Goal: Task Accomplishment & Management: Use online tool/utility

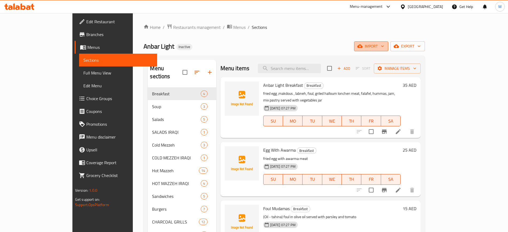
click at [389, 42] on button "import" at bounding box center [371, 46] width 34 height 10
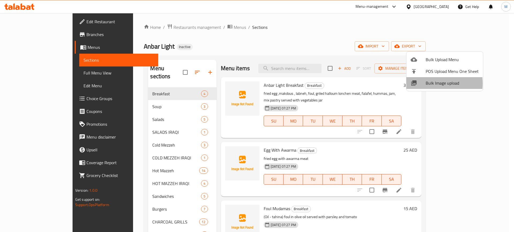
click at [425, 84] on div at bounding box center [417, 83] width 15 height 6
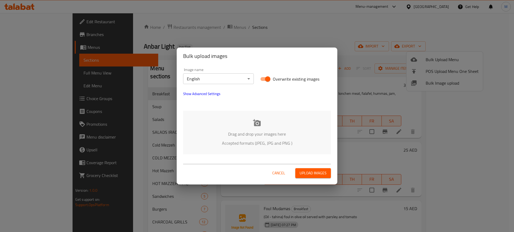
click at [229, 154] on div "Drag and drop your images here Accepted formats (JPEG, JPG and PNG )" at bounding box center [257, 133] width 148 height 44
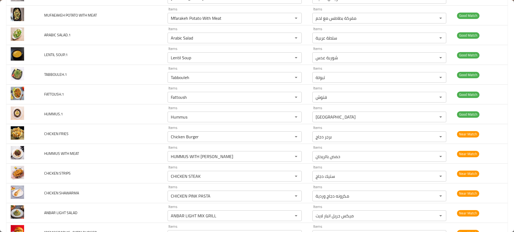
scroll to position [730, 0]
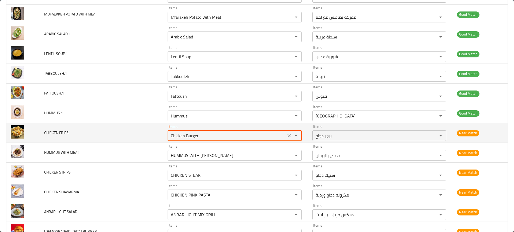
click at [202, 135] on FRIES "Chicken Burger" at bounding box center [226, 135] width 115 height 7
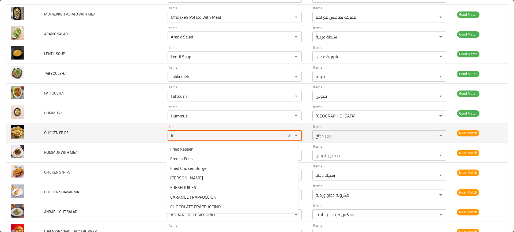
type FRIES "f"
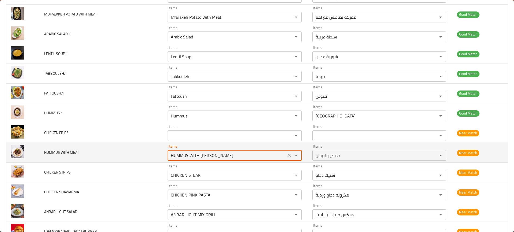
click at [204, 154] on "HUMMUS WITH BASIL" at bounding box center [226, 155] width 115 height 7
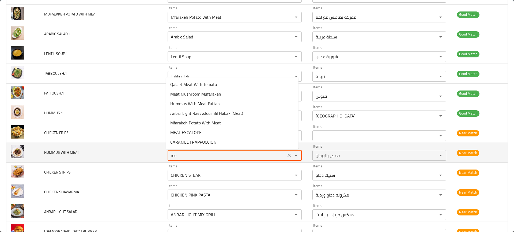
type "m"
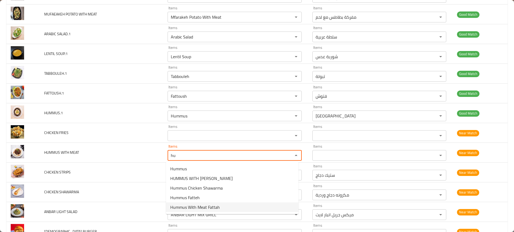
click at [186, 208] on span "Hummus With Meat Fattah" at bounding box center [194, 207] width 49 height 6
type "Hummus With Meat Fattah"
type -ar "فتة حمص باللحم"
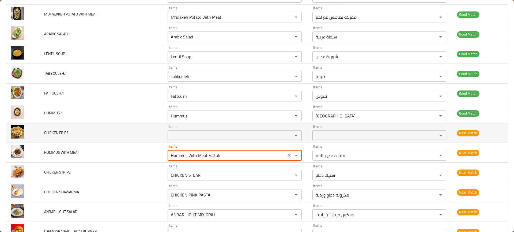
type "Hummus With Meat Fattah"
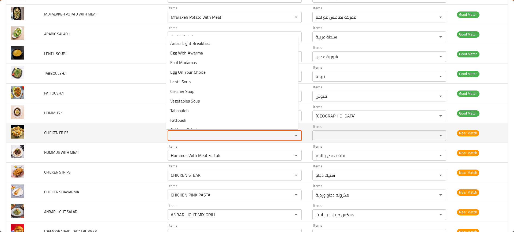
click at [175, 133] on FRIES "Items" at bounding box center [226, 135] width 115 height 7
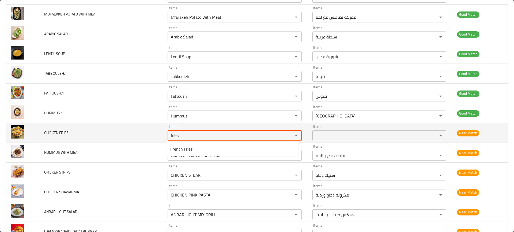
type FRIES "frie"
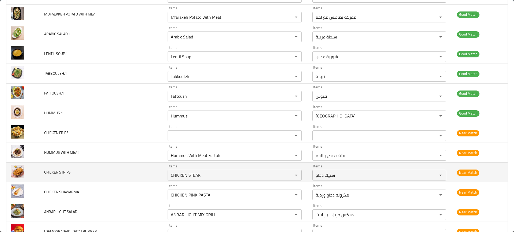
click at [135, 167] on td "CHICKEN STRIPS" at bounding box center [101, 173] width 123 height 20
click at [161, 171] on td "CHICKEN STRIPS" at bounding box center [101, 173] width 123 height 20
click at [173, 174] on STRIPS "CHICKEN STEAK" at bounding box center [226, 175] width 115 height 7
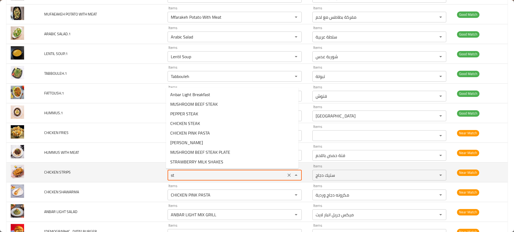
type STRIPS "s"
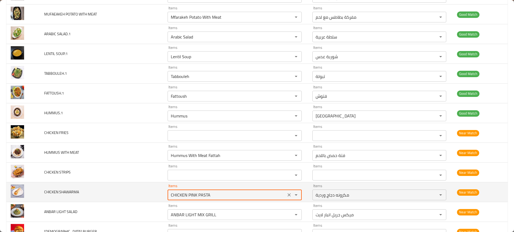
click at [198, 191] on SHAWARMA "CHICKEN PINK PASTA" at bounding box center [226, 194] width 115 height 7
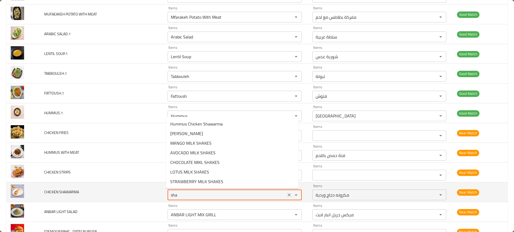
type SHAWARMA "shaw"
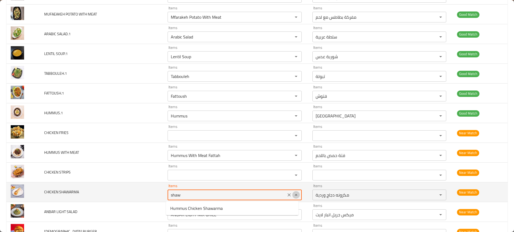
click at [292, 196] on button "Close" at bounding box center [295, 194] width 7 height 7
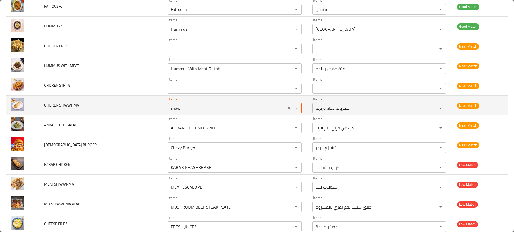
scroll to position [823, 0]
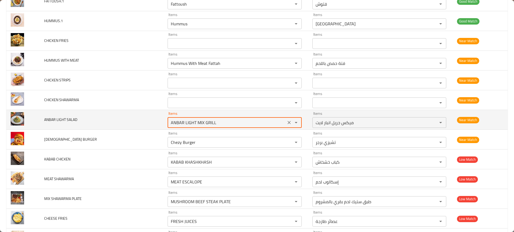
click at [212, 121] on SALAD "ANBAR LIGHT MIX GRILL" at bounding box center [226, 122] width 115 height 7
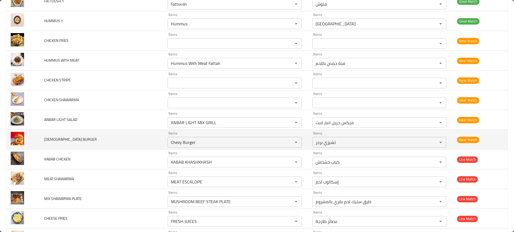
click at [114, 146] on td "IRAQI BURGER" at bounding box center [101, 140] width 123 height 20
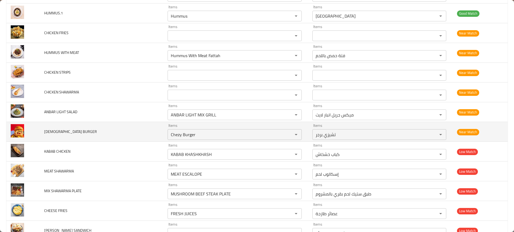
scroll to position [831, 0]
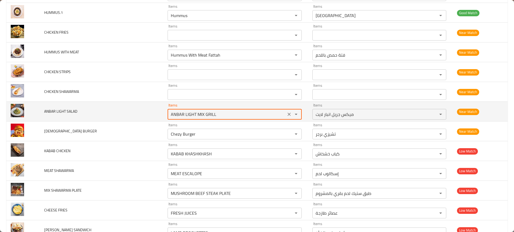
drag, startPoint x: 196, startPoint y: 113, endPoint x: 268, endPoint y: 110, distance: 71.7
click at [268, 110] on div "ANBAR LIGHT MIX GRILL Items" at bounding box center [234, 114] width 134 height 11
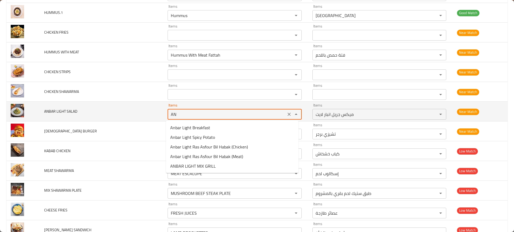
type SALAD "A"
type SALAD "salad"
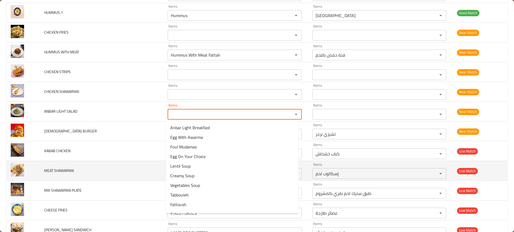
click at [105, 172] on td "MEAT SHAWARMA" at bounding box center [101, 171] width 123 height 20
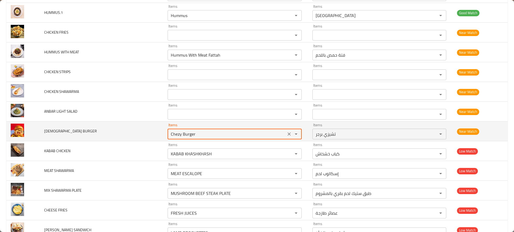
click at [199, 131] on BURGER "Chezy Burger" at bounding box center [226, 134] width 115 height 7
type BURGER "ira"
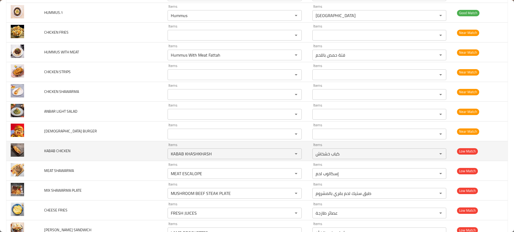
click at [108, 155] on td "KABAB CHICKEN" at bounding box center [101, 151] width 123 height 20
click at [179, 158] on CHICKEN "KABAB KHASHKHASH" at bounding box center [226, 153] width 115 height 7
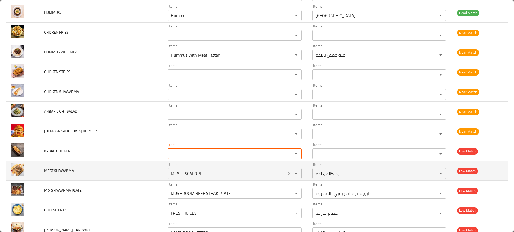
click at [201, 169] on div "MEAT ESCALOPE Items" at bounding box center [234, 173] width 134 height 11
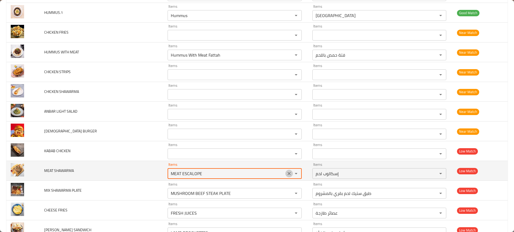
click at [286, 174] on icon "Clear" at bounding box center [288, 173] width 5 height 5
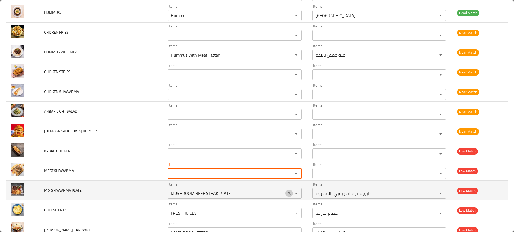
click at [286, 193] on icon "Clear" at bounding box center [288, 193] width 5 height 5
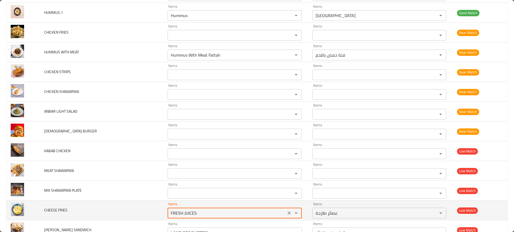
click at [269, 212] on FRIES "FRESH JUICES" at bounding box center [226, 213] width 115 height 7
type FRIES "fries"
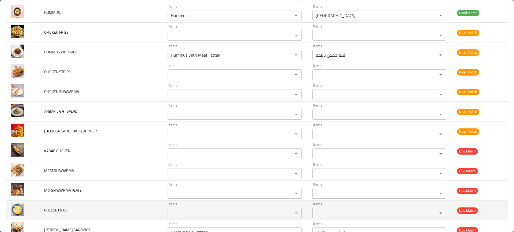
click at [150, 206] on td "CHEESE FRIES" at bounding box center [101, 211] width 123 height 20
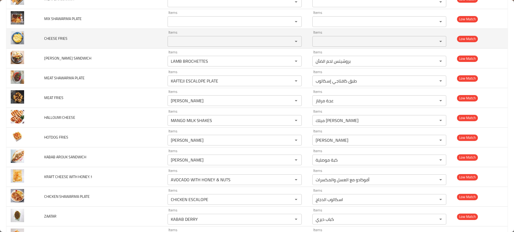
scroll to position [1006, 0]
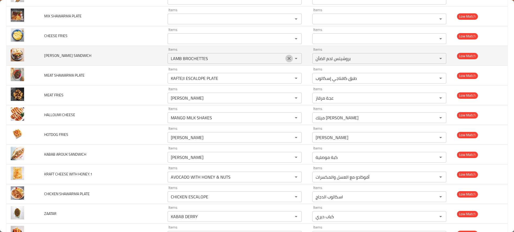
click at [287, 58] on icon "Clear" at bounding box center [288, 58] width 3 height 3
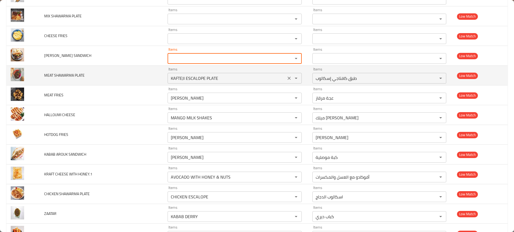
click at [286, 79] on icon "Clear" at bounding box center [288, 78] width 5 height 5
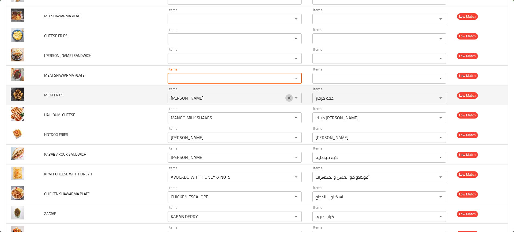
click at [286, 98] on icon "Clear" at bounding box center [288, 97] width 5 height 5
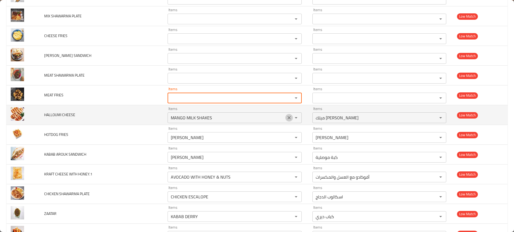
click at [285, 115] on button "Clear" at bounding box center [288, 117] width 7 height 7
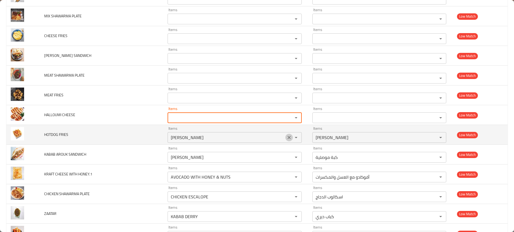
click at [287, 138] on icon "Clear" at bounding box center [288, 137] width 3 height 3
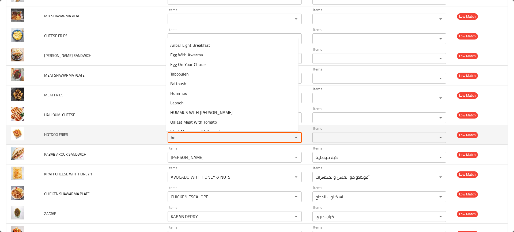
type FRIES "hot"
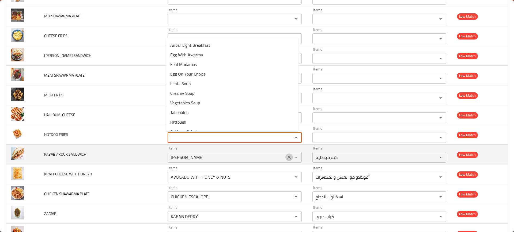
click at [286, 157] on icon "Clear" at bounding box center [288, 157] width 5 height 5
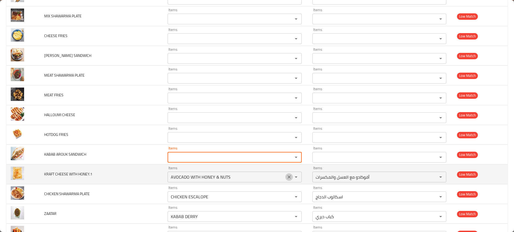
click at [286, 179] on icon "Clear" at bounding box center [288, 177] width 5 height 5
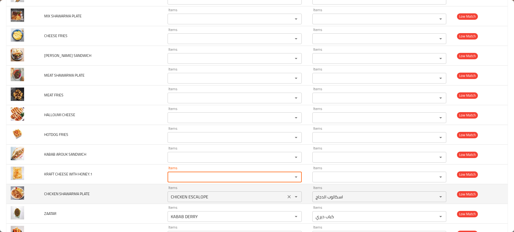
click at [285, 192] on div "CHICKEN ESCALOPE Items" at bounding box center [234, 197] width 134 height 11
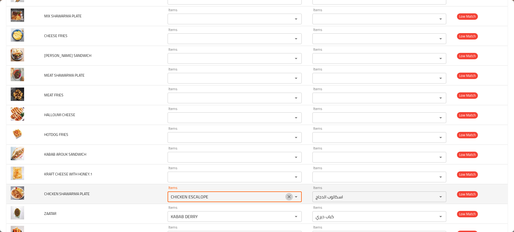
click at [286, 197] on icon "Clear" at bounding box center [288, 196] width 5 height 5
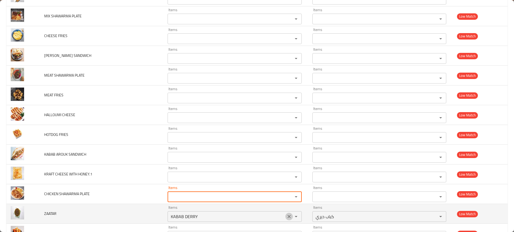
click at [287, 216] on icon "Clear" at bounding box center [288, 216] width 3 height 3
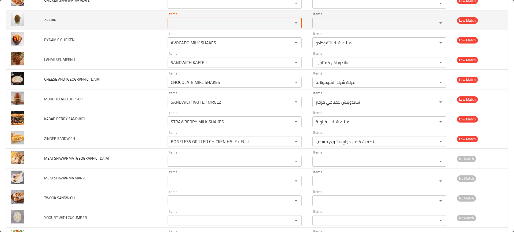
scroll to position [1208, 0]
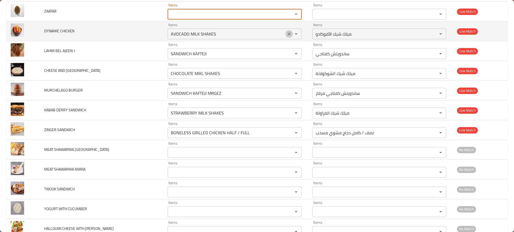
click at [286, 36] on icon "Clear" at bounding box center [288, 33] width 5 height 5
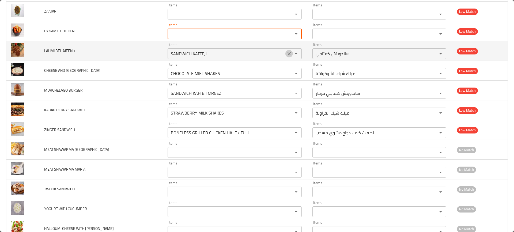
click at [286, 51] on icon "Clear" at bounding box center [288, 53] width 5 height 5
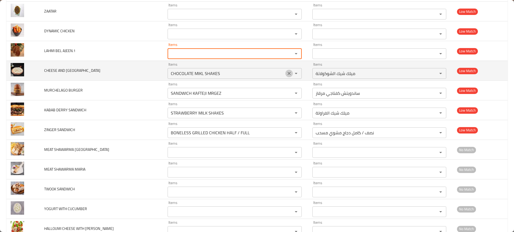
click at [285, 75] on button "Clear" at bounding box center [288, 73] width 7 height 7
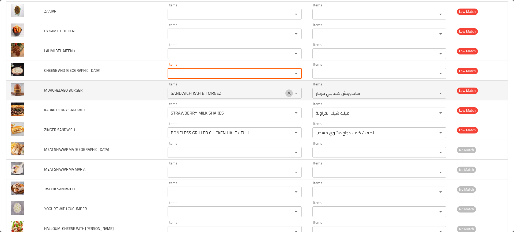
click at [285, 90] on button "Clear" at bounding box center [288, 93] width 7 height 7
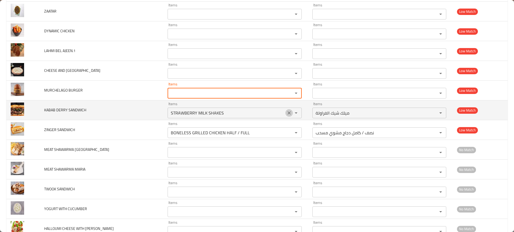
click at [285, 116] on button "Clear" at bounding box center [288, 112] width 7 height 7
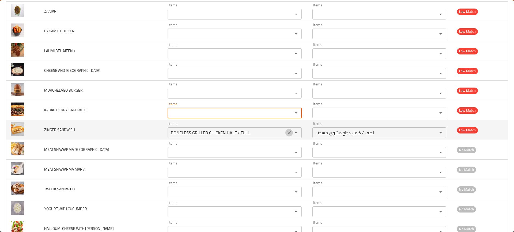
click at [286, 130] on icon "Clear" at bounding box center [288, 132] width 5 height 5
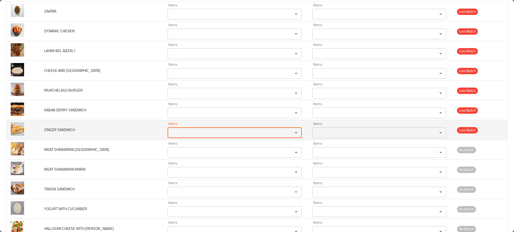
click at [67, 138] on td "ZINGER SANDWICH" at bounding box center [101, 130] width 123 height 20
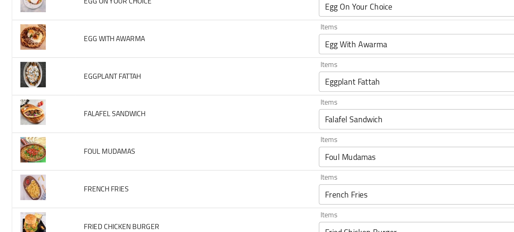
scroll to position [331, 0]
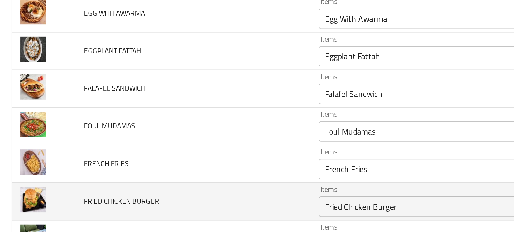
click at [187, 155] on BURGER "Fried Chicken Burger" at bounding box center [226, 158] width 115 height 7
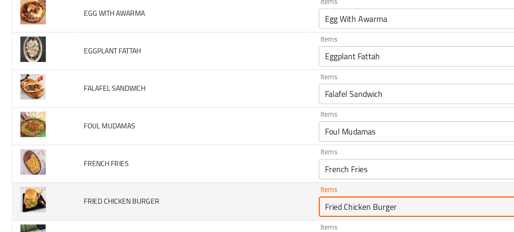
click at [187, 155] on BURGER "Fried Chicken Burger" at bounding box center [226, 158] width 115 height 7
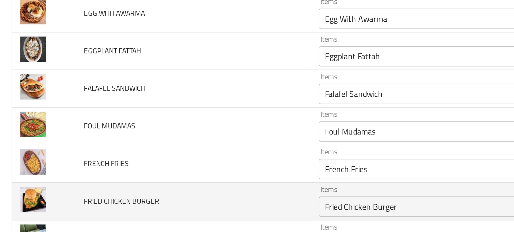
click at [58, 155] on span "FRIED CHICKEN BURGER" at bounding box center [64, 155] width 40 height 7
copy span "FRIED CHICKEN BURGER"
click at [199, 156] on BURGER "Fried Chicken Burger" at bounding box center [226, 158] width 115 height 7
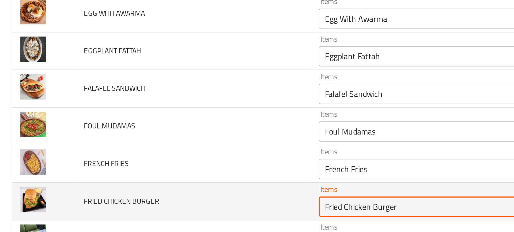
click at [199, 156] on BURGER "Fried Chicken Burger" at bounding box center [226, 158] width 115 height 7
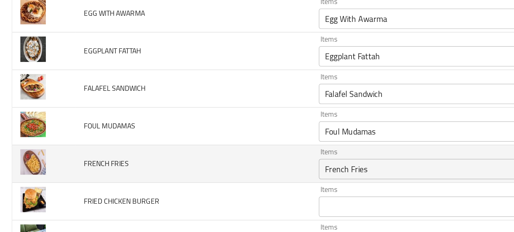
click at [127, 140] on td "FRENCH FRIES" at bounding box center [101, 137] width 123 height 20
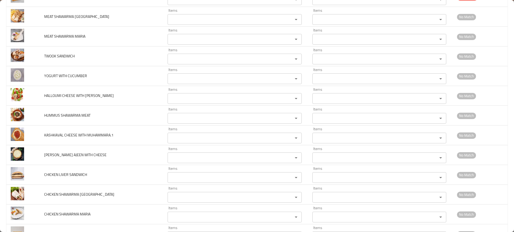
scroll to position [1443, 0]
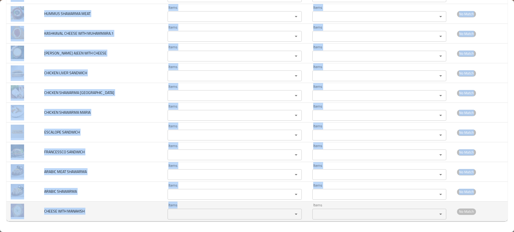
drag, startPoint x: 38, startPoint y: 81, endPoint x: 231, endPoint y: 219, distance: 237.1
copy tbody "HUMMUS.1 Items Items Items Items Good Match CHICKEN FRIES Items Items Items Ite…"
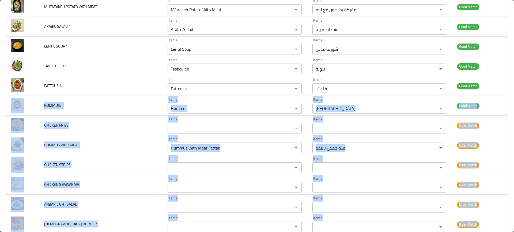
scroll to position [738, 0]
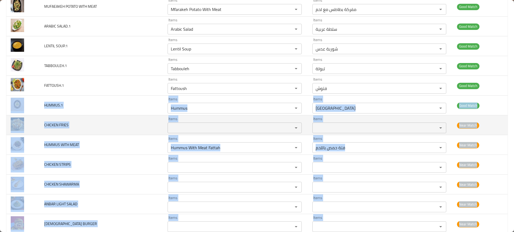
click at [56, 126] on span "CHICKEN FRIES" at bounding box center [56, 125] width 24 height 7
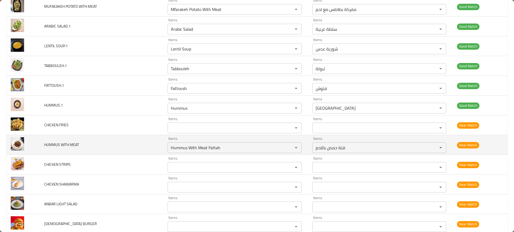
click at [61, 147] on span "HUMMUS WITH MEAT" at bounding box center [61, 144] width 35 height 7
copy span "HUMMUS WITH MEAT"
click at [61, 147] on span "HUMMUS WITH MEAT" at bounding box center [61, 144] width 35 height 7
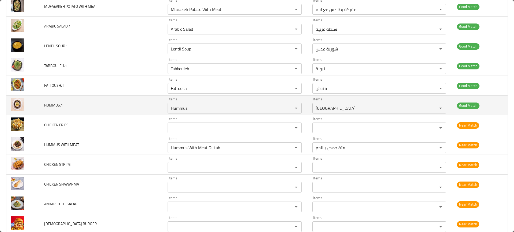
click at [140, 114] on td "HUMMUS.1" at bounding box center [101, 106] width 123 height 20
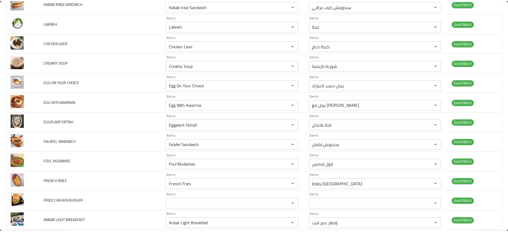
scroll to position [0, 0]
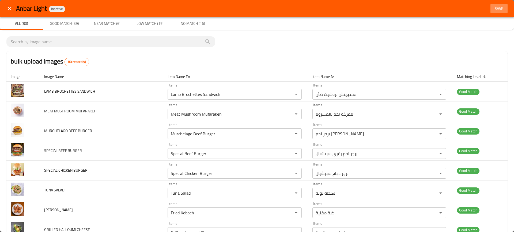
click at [495, 5] on button "Save" at bounding box center [498, 9] width 17 height 10
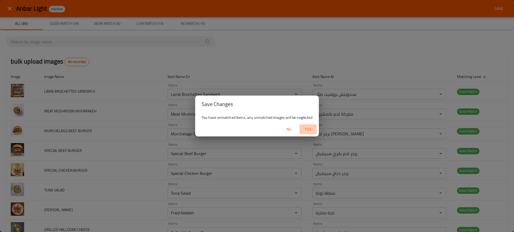
click at [306, 129] on span "Yes" at bounding box center [307, 129] width 13 height 7
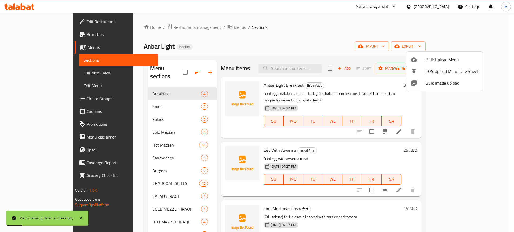
click at [308, 66] on div at bounding box center [257, 116] width 514 height 232
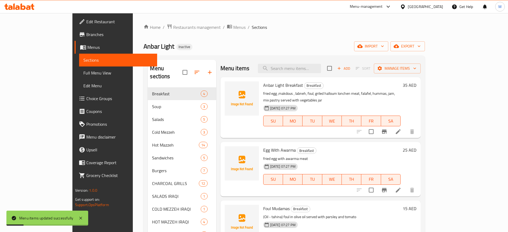
click at [308, 66] on input "search" at bounding box center [289, 68] width 63 height 9
paste input "SHISHA TAOUK"
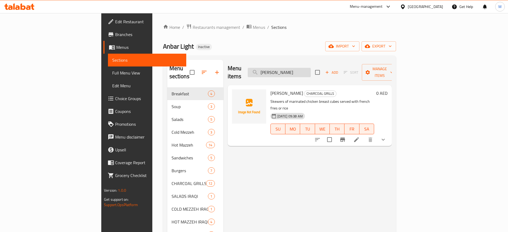
paste input "AWARMA"
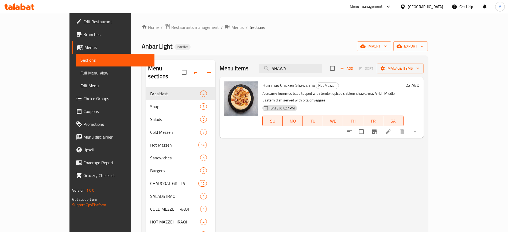
paste input "Chicken Liver"
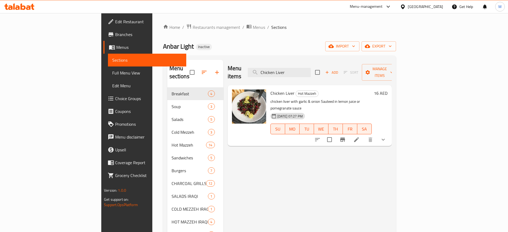
paste input "TOSHKA ARAYES"
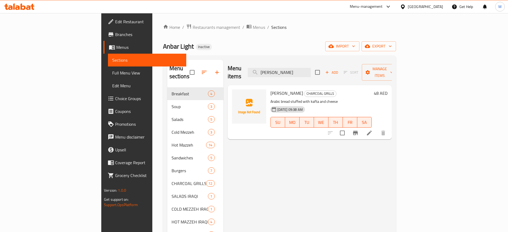
paste input "Philadelphia Sandwich"
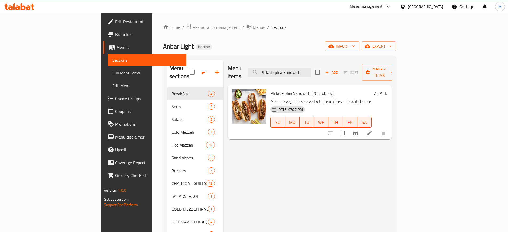
type input "Philadelphia Sandwich"
click at [310, 68] on input "Philadelphia Sandwich" at bounding box center [279, 72] width 63 height 9
click at [268, 166] on div "Menu items Philadelphia Sandwich Add Sort Manage items Philadelphia Sandwich Sa…" at bounding box center [308, 184] width 168 height 248
click at [355, 46] on span "import" at bounding box center [343, 46] width 26 height 7
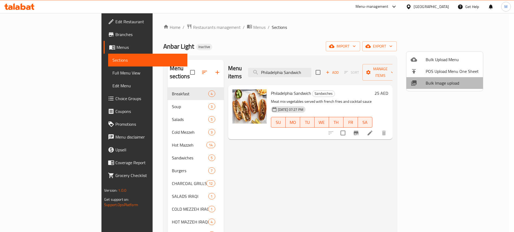
click at [453, 80] on span "Bulk Image upload" at bounding box center [451, 83] width 53 height 6
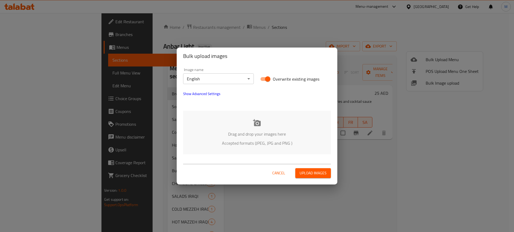
click at [245, 124] on div "Drag and drop your images here Accepted formats (JPEG, JPG and PNG )" at bounding box center [257, 133] width 148 height 44
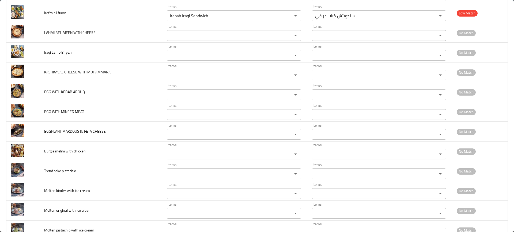
scroll to position [1424, 0]
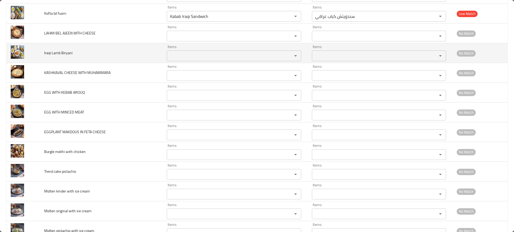
click at [60, 53] on span "Iraqi Lamb Biryani" at bounding box center [58, 52] width 28 height 7
copy span "Iraqi Lamb Biryani"
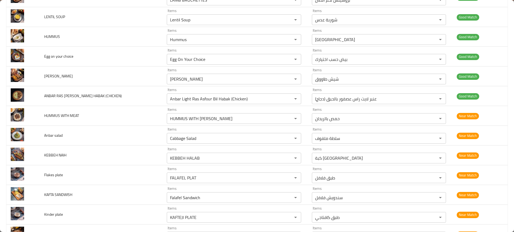
scroll to position [313, 0]
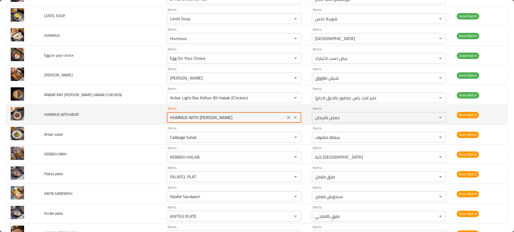
click at [259, 116] on MEAT "HUMMUS WITH BASIL" at bounding box center [225, 117] width 115 height 7
click at [287, 117] on icon "Clear" at bounding box center [288, 117] width 3 height 3
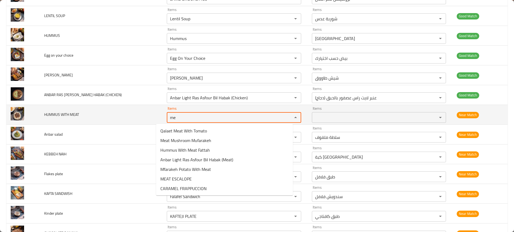
type MEAT "m"
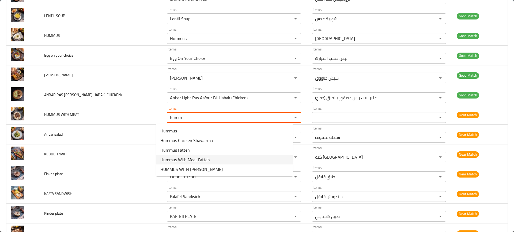
click at [180, 159] on span "Hummus With Meat Fattah" at bounding box center [184, 160] width 49 height 6
type MEAT "Hummus With Meat Fattah"
type MEAT-ar "فتة حمص باللحم"
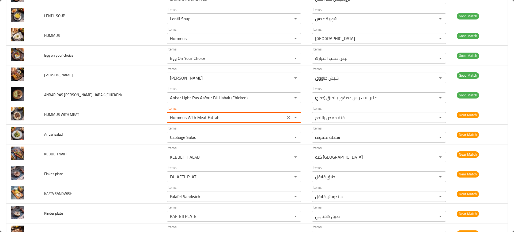
type MEAT "Hummus With Meat Fattah"
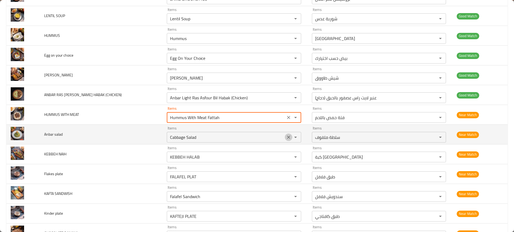
click at [286, 140] on icon "Clear" at bounding box center [288, 137] width 5 height 5
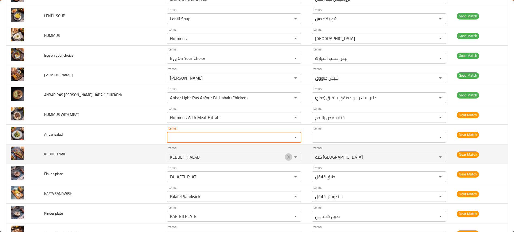
click at [286, 155] on icon "Clear" at bounding box center [288, 157] width 5 height 5
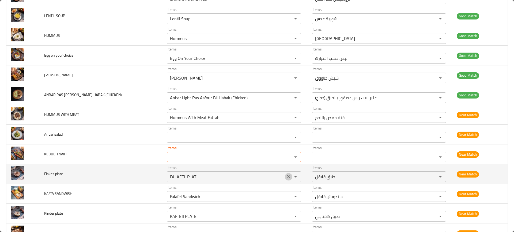
click at [286, 176] on icon "Clear" at bounding box center [288, 176] width 5 height 5
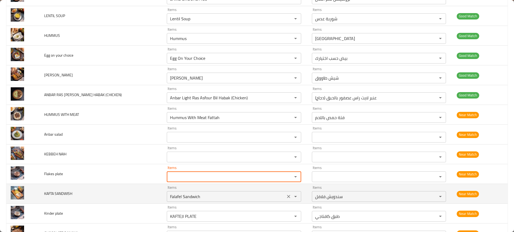
click at [286, 194] on icon "Clear" at bounding box center [288, 196] width 5 height 5
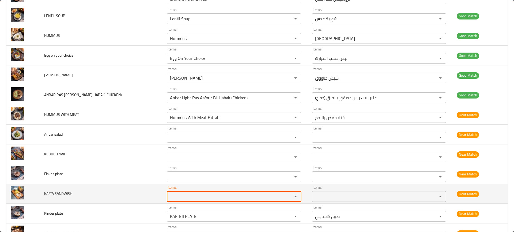
scroll to position [398, 0]
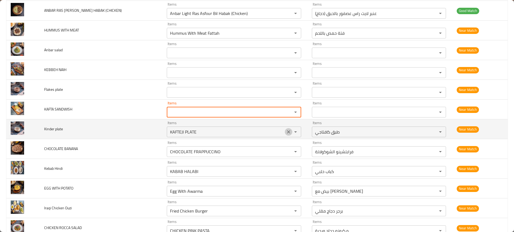
click at [287, 133] on icon "Clear" at bounding box center [288, 132] width 3 height 3
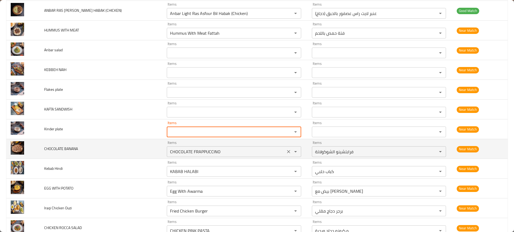
click at [281, 148] on div "CHOCOLATE FRAPPUCCINO Items" at bounding box center [234, 152] width 134 height 11
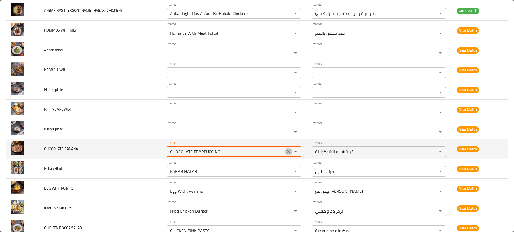
click at [286, 151] on icon "Clear" at bounding box center [288, 151] width 5 height 5
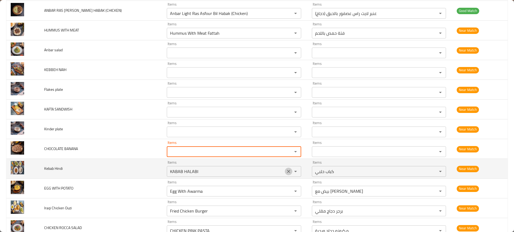
click at [287, 171] on icon "Clear" at bounding box center [288, 171] width 3 height 3
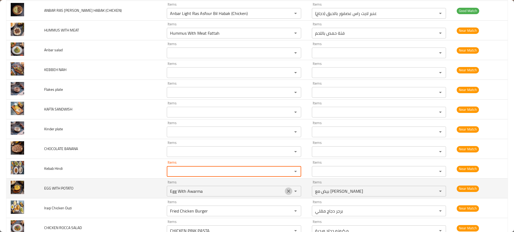
click at [286, 189] on icon "Clear" at bounding box center [288, 191] width 5 height 5
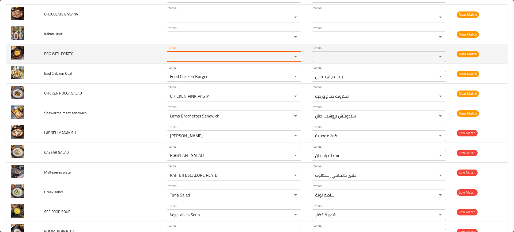
scroll to position [532, 0]
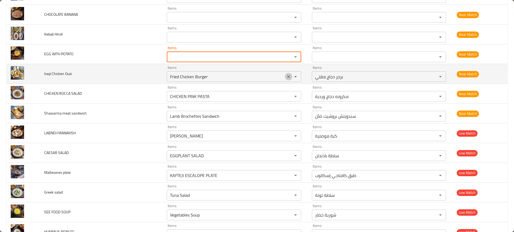
click at [286, 77] on icon "Clear" at bounding box center [288, 76] width 5 height 5
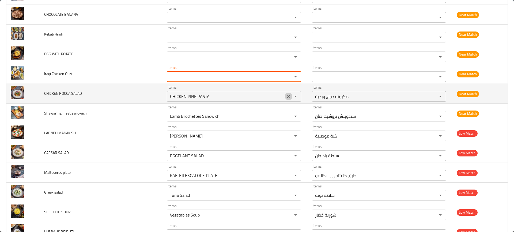
click at [286, 95] on icon "Clear" at bounding box center [288, 96] width 5 height 5
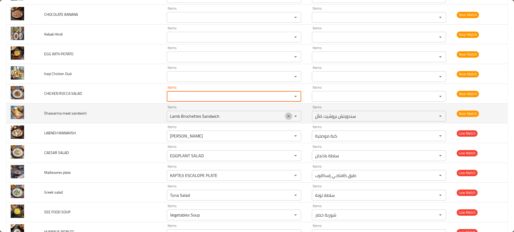
click at [286, 116] on icon "Clear" at bounding box center [288, 116] width 5 height 5
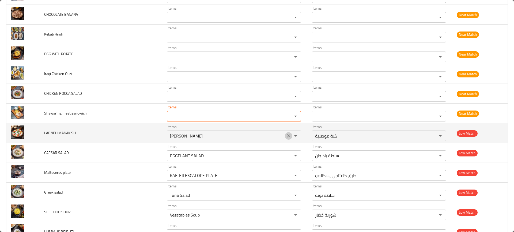
click at [287, 137] on icon "Clear" at bounding box center [288, 136] width 3 height 3
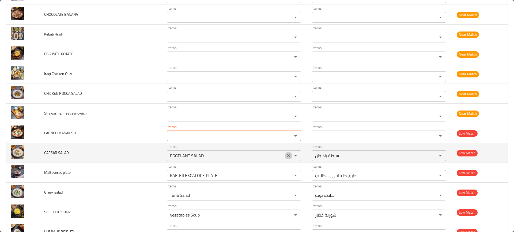
click at [286, 157] on icon "Clear" at bounding box center [288, 155] width 5 height 5
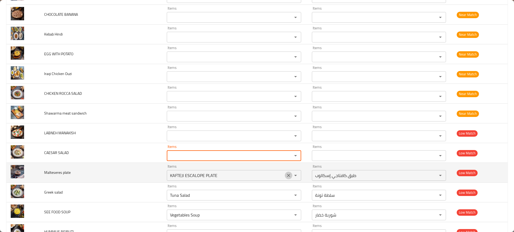
click at [286, 174] on icon "Clear" at bounding box center [288, 175] width 5 height 5
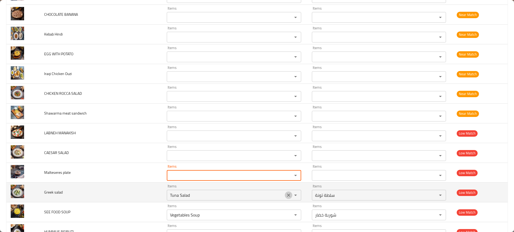
click at [286, 193] on icon "Clear" at bounding box center [288, 195] width 5 height 5
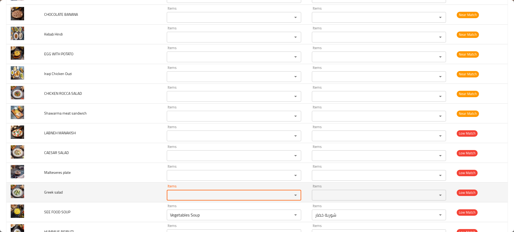
scroll to position [618, 0]
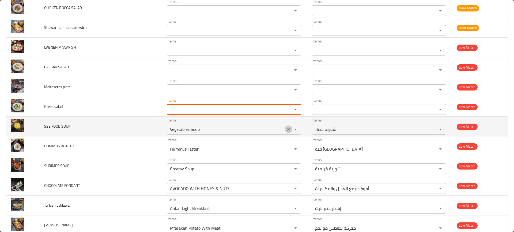
click at [285, 132] on button "Clear" at bounding box center [288, 129] width 7 height 7
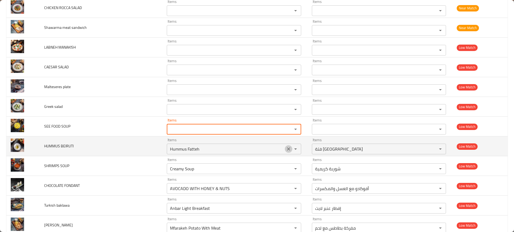
click at [285, 152] on button "Clear" at bounding box center [288, 148] width 7 height 7
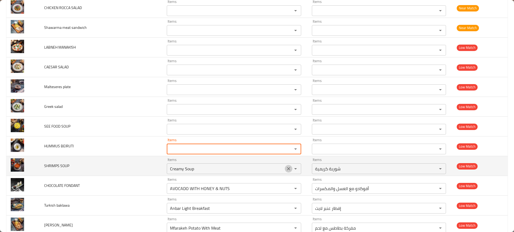
click at [287, 169] on icon "Clear" at bounding box center [288, 168] width 3 height 3
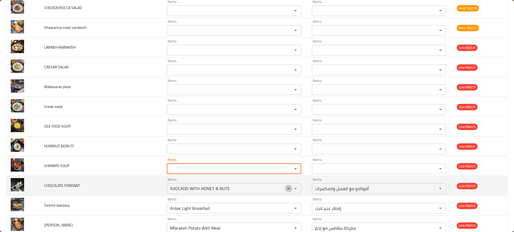
click at [286, 187] on icon "Clear" at bounding box center [288, 188] width 5 height 5
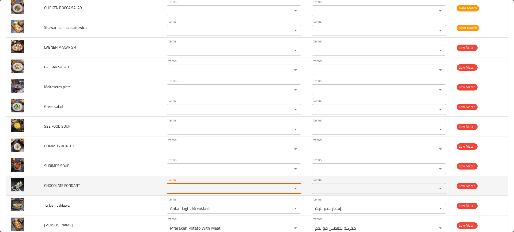
scroll to position [700, 0]
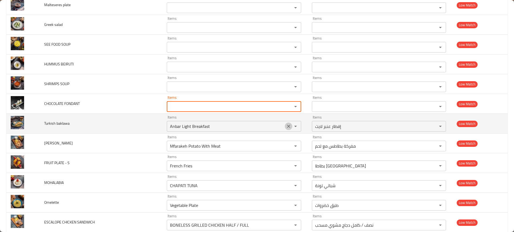
click at [287, 128] on icon "Clear" at bounding box center [288, 126] width 3 height 3
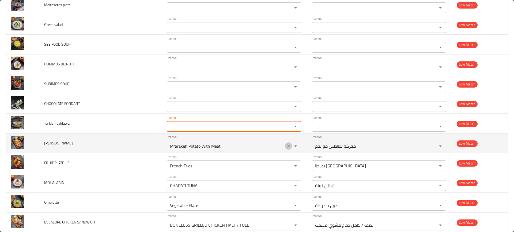
click at [286, 144] on icon "Clear" at bounding box center [288, 146] width 5 height 5
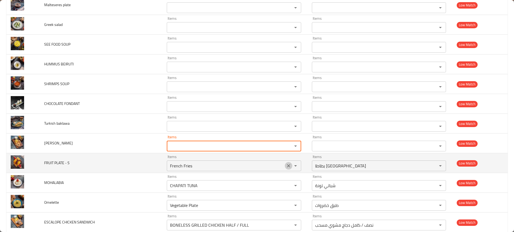
click at [286, 167] on icon "Clear" at bounding box center [288, 165] width 5 height 5
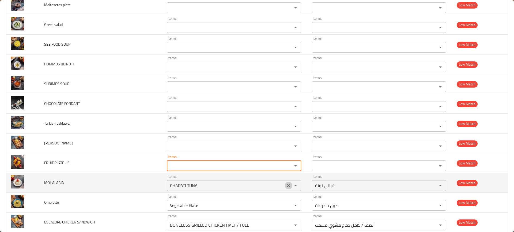
click at [286, 186] on icon "Clear" at bounding box center [288, 185] width 5 height 5
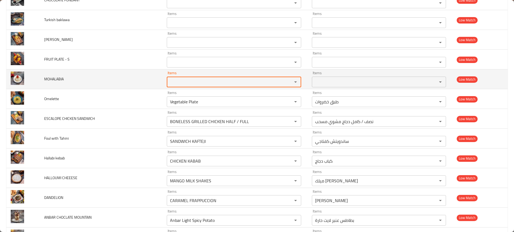
scroll to position [806, 0]
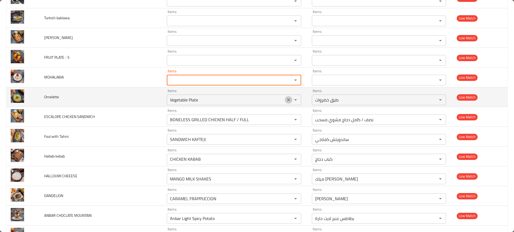
click at [286, 101] on icon "Clear" at bounding box center [288, 99] width 5 height 5
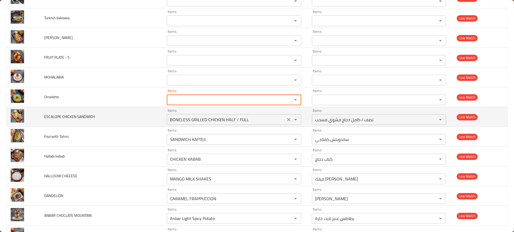
click at [286, 118] on icon "Clear" at bounding box center [288, 119] width 5 height 5
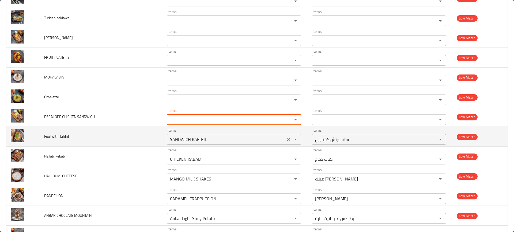
click at [286, 139] on icon "Clear" at bounding box center [288, 139] width 5 height 5
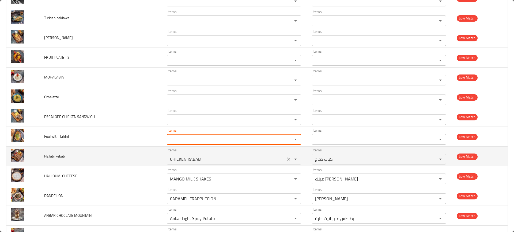
click at [286, 160] on icon "Clear" at bounding box center [288, 159] width 5 height 5
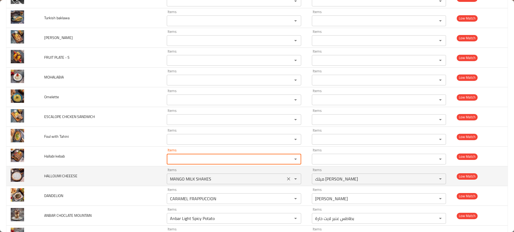
click at [285, 176] on button "Clear" at bounding box center [288, 178] width 7 height 7
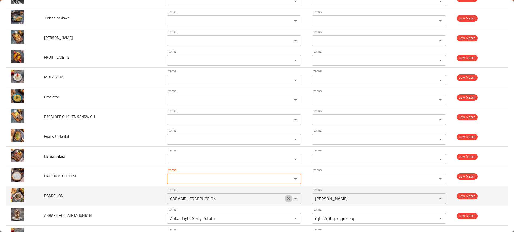
click at [286, 197] on icon "Clear" at bounding box center [288, 198] width 5 height 5
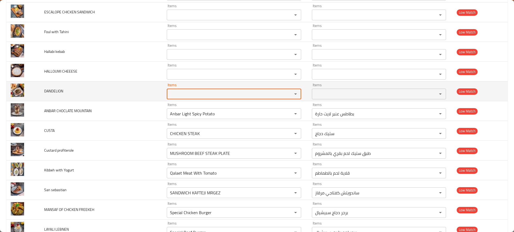
scroll to position [921, 0]
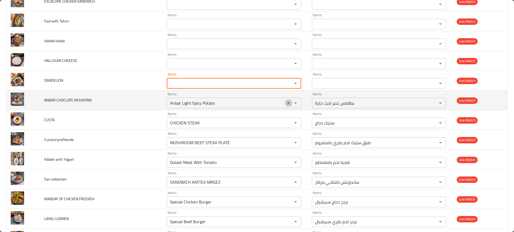
click at [286, 105] on icon "Clear" at bounding box center [288, 103] width 5 height 5
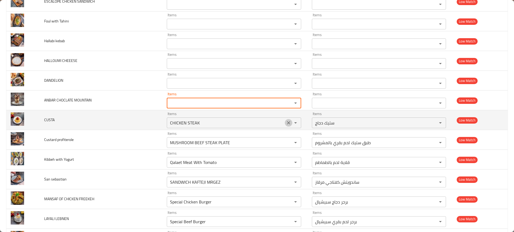
click at [285, 120] on button "Clear" at bounding box center [288, 122] width 7 height 7
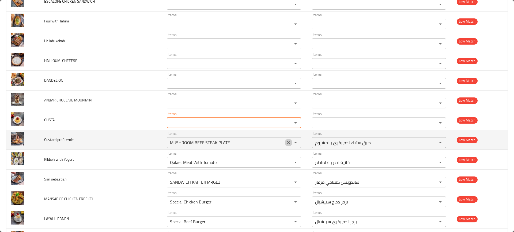
click at [285, 140] on button "Clear" at bounding box center [288, 142] width 7 height 7
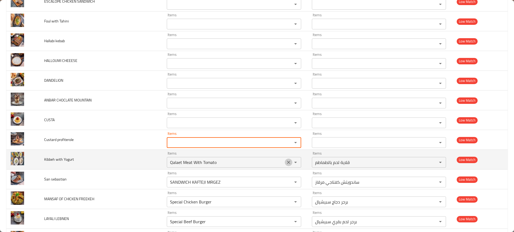
click at [286, 162] on icon "Clear" at bounding box center [288, 162] width 5 height 5
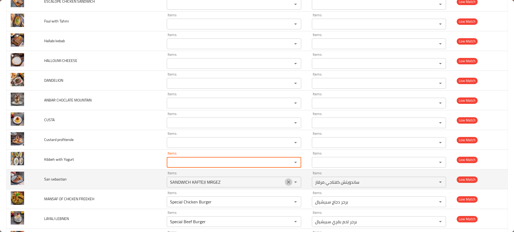
click at [286, 183] on icon "Clear" at bounding box center [288, 182] width 5 height 5
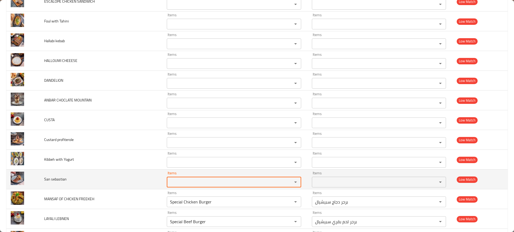
scroll to position [1022, 0]
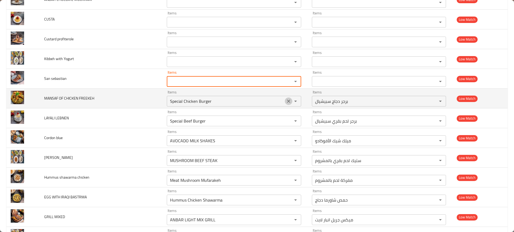
click at [286, 102] on icon "Clear" at bounding box center [288, 101] width 5 height 5
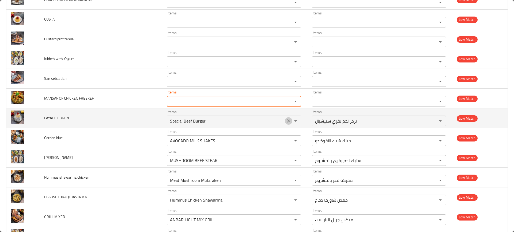
click at [287, 120] on icon "Clear" at bounding box center [288, 121] width 3 height 3
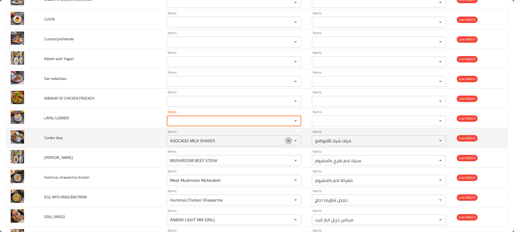
click at [286, 142] on icon "Clear" at bounding box center [288, 140] width 5 height 5
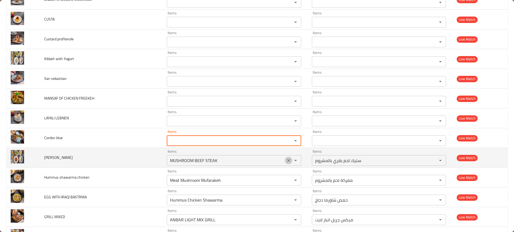
click at [286, 158] on icon "Clear" at bounding box center [288, 160] width 5 height 5
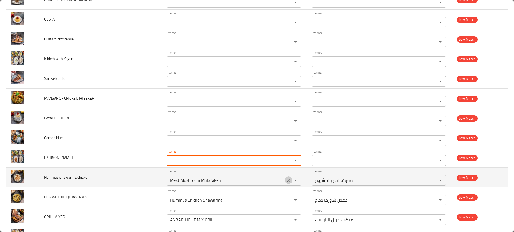
click at [286, 180] on icon "Clear" at bounding box center [288, 180] width 5 height 5
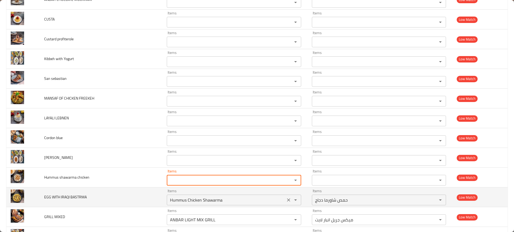
click at [279, 195] on div "Hummus Chicken Shawarma Items" at bounding box center [234, 200] width 134 height 11
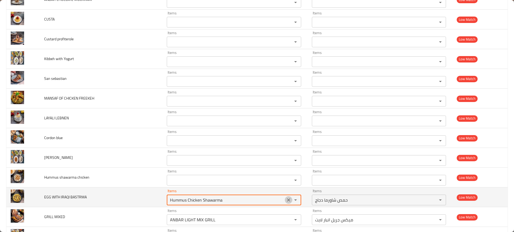
click at [286, 201] on icon "Clear" at bounding box center [288, 200] width 5 height 5
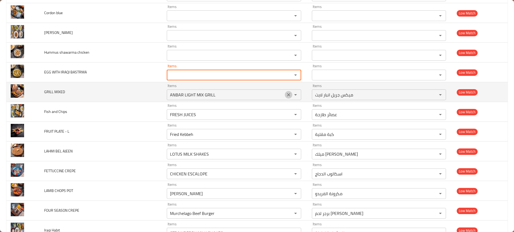
click at [287, 94] on icon "Clear" at bounding box center [288, 94] width 3 height 3
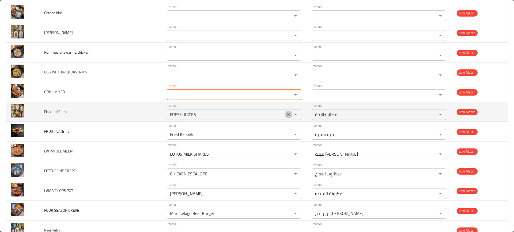
click at [286, 117] on icon "Clear" at bounding box center [288, 114] width 5 height 5
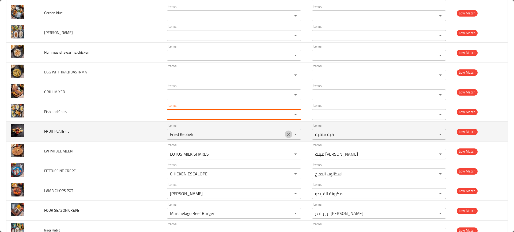
click at [285, 131] on button "Clear" at bounding box center [288, 134] width 7 height 7
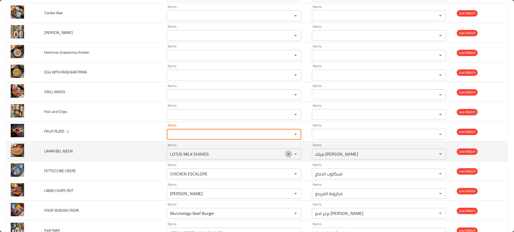
click at [286, 156] on icon "Clear" at bounding box center [288, 154] width 5 height 5
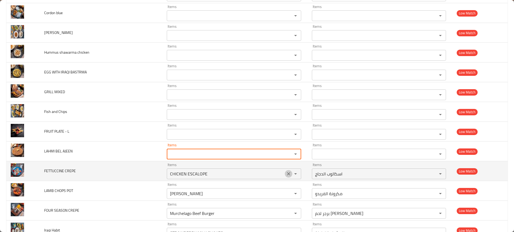
click at [286, 174] on icon "Clear" at bounding box center [288, 173] width 5 height 5
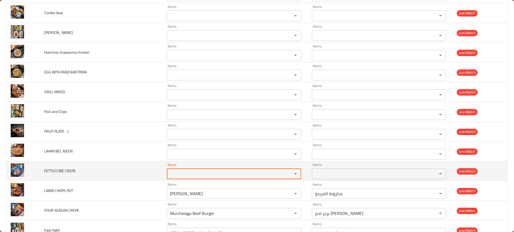
scroll to position [1238, 0]
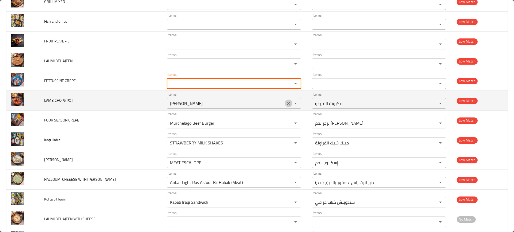
click at [286, 102] on icon "Clear" at bounding box center [288, 103] width 5 height 5
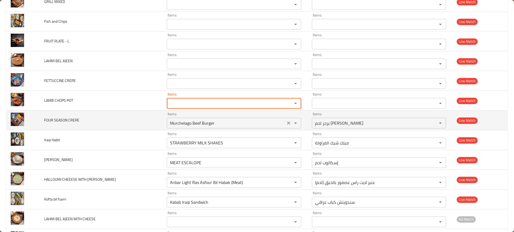
click at [287, 122] on icon "Clear" at bounding box center [288, 123] width 3 height 3
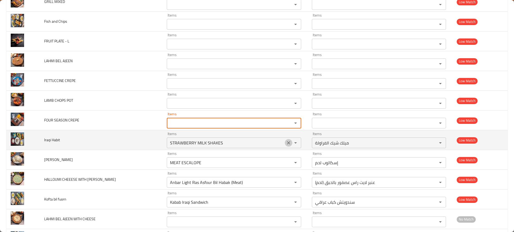
click at [286, 142] on icon "Clear" at bounding box center [288, 142] width 5 height 5
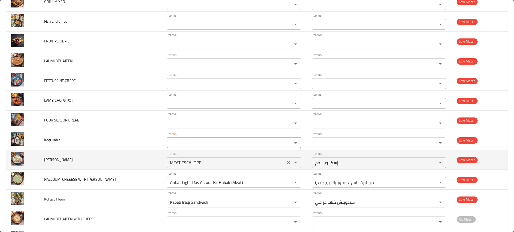
click at [285, 160] on button "Clear" at bounding box center [288, 162] width 7 height 7
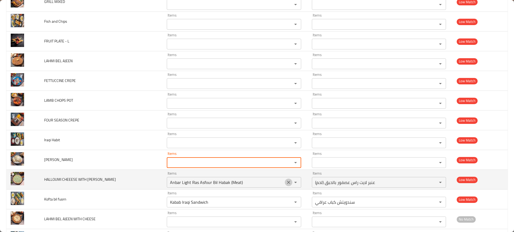
click at [286, 183] on icon "Clear" at bounding box center [288, 182] width 5 height 5
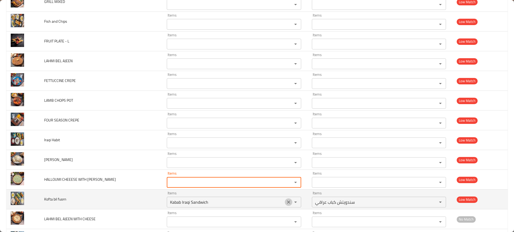
click at [286, 201] on icon "Clear" at bounding box center [288, 202] width 5 height 5
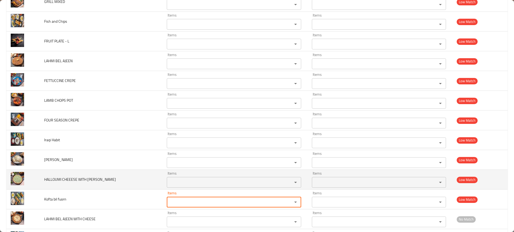
click at [146, 175] on td "HALLOUMI CHEEESE WITH BASIL" at bounding box center [101, 180] width 122 height 20
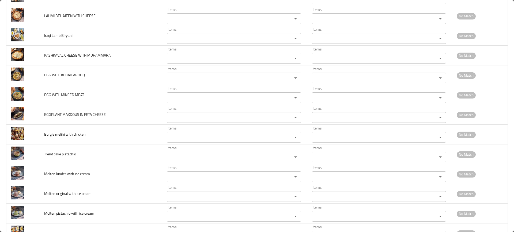
scroll to position [1523, 0]
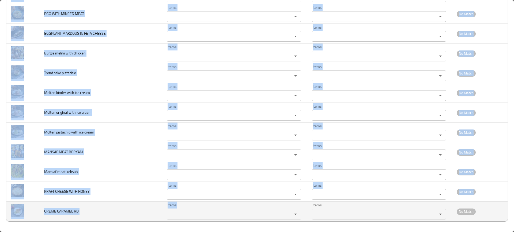
drag, startPoint x: 36, startPoint y: 118, endPoint x: 228, endPoint y: 212, distance: 213.9
copy tbody "HUMMUS WITH MEAT Items Items Items Items Near Match Anbar salad Items Items Ite…"
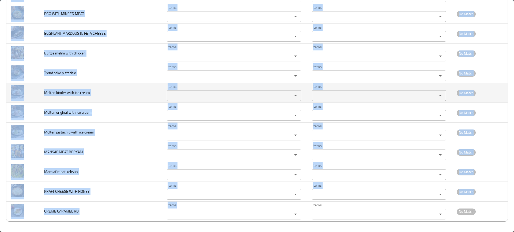
click at [117, 103] on td "Molten original with ice cream" at bounding box center [101, 113] width 122 height 20
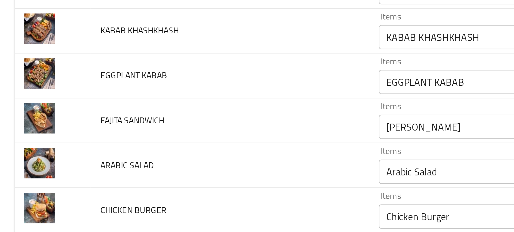
scroll to position [113, 0]
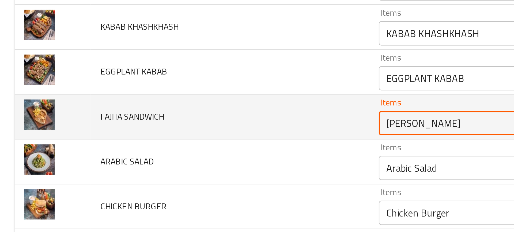
click at [168, 119] on SANDWICH "Fajita Sandwich" at bounding box center [225, 119] width 115 height 7
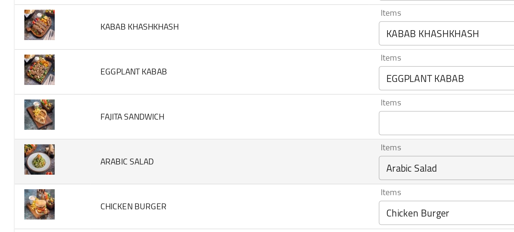
click at [71, 139] on td "ARABIC SALAD" at bounding box center [101, 137] width 122 height 20
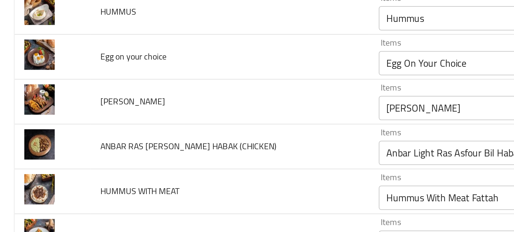
scroll to position [279, 0]
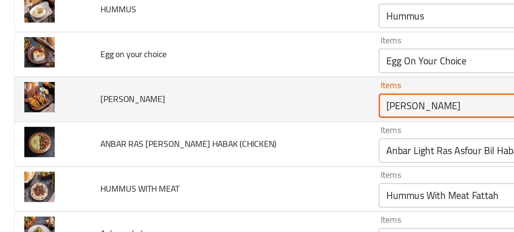
click at [171, 110] on TAOUK "SHISHA TAOUK" at bounding box center [225, 111] width 115 height 7
click at [168, 110] on TAOUK "SHISHA TAOUK" at bounding box center [225, 111] width 115 height 7
click at [168, 114] on TAOUK "SHISHA TAOUK" at bounding box center [225, 111] width 115 height 7
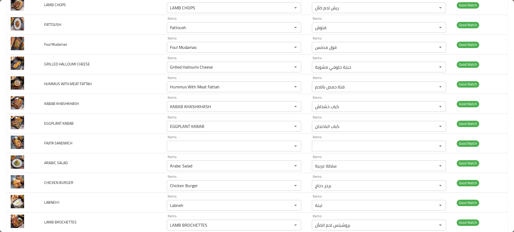
scroll to position [0, 0]
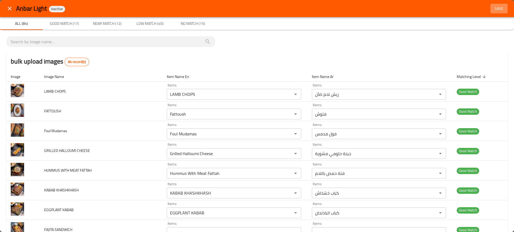
click at [490, 12] on button "Save" at bounding box center [498, 9] width 17 height 10
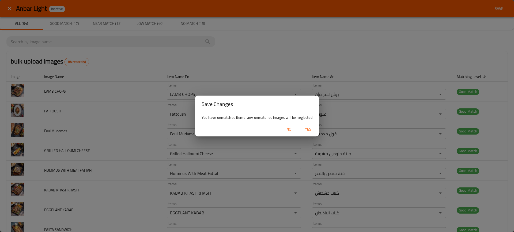
click at [307, 135] on div "No Yes" at bounding box center [257, 129] width 124 height 14
click at [308, 131] on span "Yes" at bounding box center [307, 129] width 13 height 7
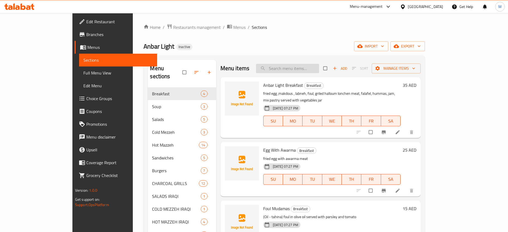
click at [309, 72] on input "search" at bounding box center [287, 68] width 63 height 9
paste input "Fried Chicken Burger"
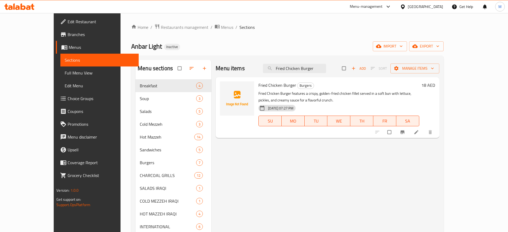
type input "Fried Chicken Burger"
click at [227, 168] on div "Menu items Fried Chicken Burger Add Sort Manage items Fried Chicken Burger Burg…" at bounding box center [326, 180] width 228 height 240
click at [403, 44] on span "import" at bounding box center [390, 46] width 26 height 7
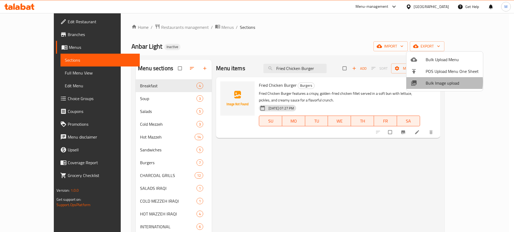
click at [430, 82] on span "Bulk Image upload" at bounding box center [451, 83] width 53 height 6
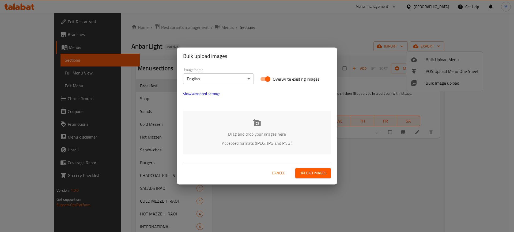
click at [258, 131] on p "Drag and drop your images here" at bounding box center [257, 134] width 132 height 6
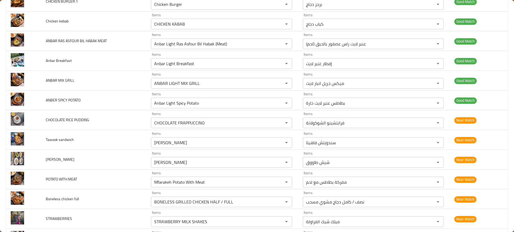
scroll to position [368, 0]
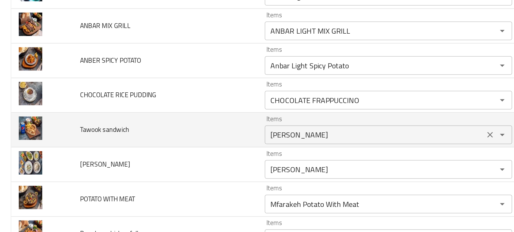
click at [163, 141] on sandwich "Fajita Sandwich" at bounding box center [213, 142] width 122 height 7
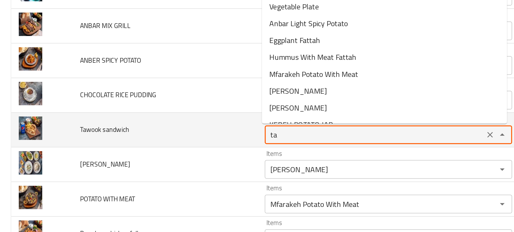
type sandwich "t"
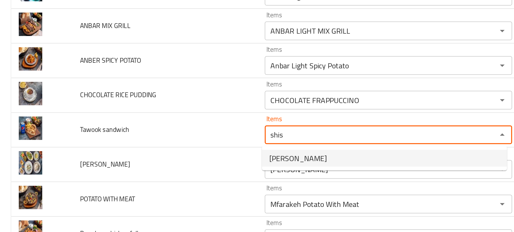
click at [169, 154] on span "SHISHA TAOUK" at bounding box center [170, 155] width 33 height 6
type sandwich "SHISHA TAOUK"
type sandwich-ar "شيش طاووق"
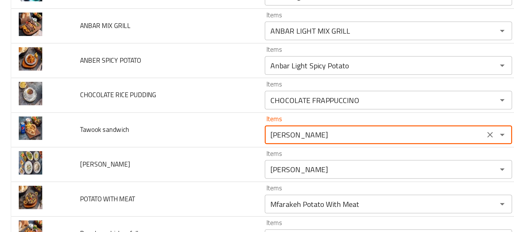
type sandwich "SHISHA TAOUK"
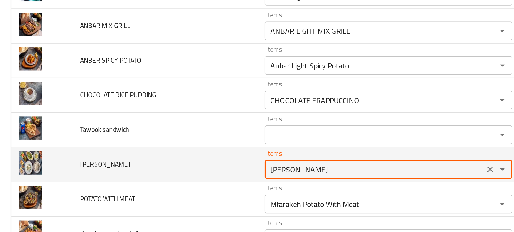
click at [168, 160] on input "SHISHA TAOUK" at bounding box center [213, 161] width 122 height 7
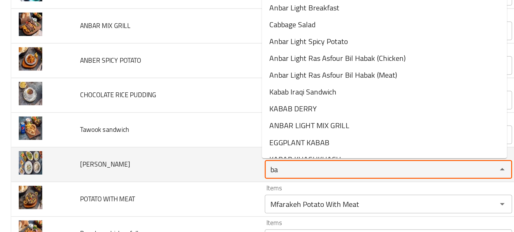
type input "b"
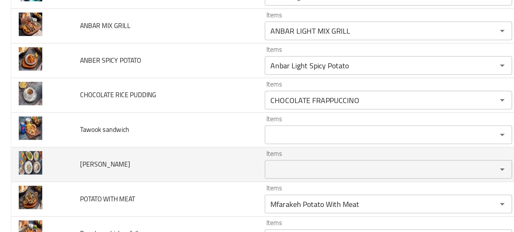
click at [124, 160] on td "Shishbarak" at bounding box center [93, 160] width 105 height 20
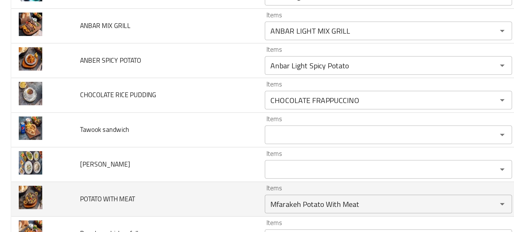
scroll to position [433, 0]
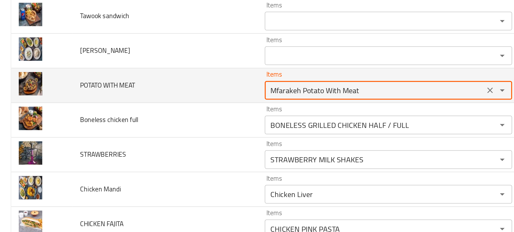
click at [172, 117] on MEAT "Mfarakeh Potato With Meat" at bounding box center [213, 116] width 122 height 7
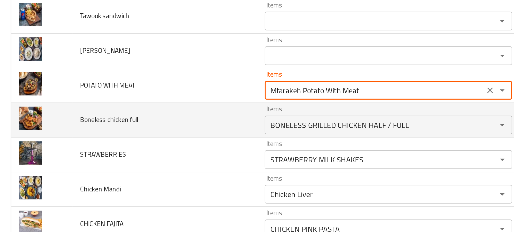
scroll to position [446, 0]
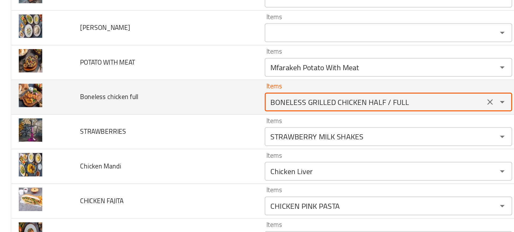
click at [158, 122] on full "BONELESS GRILLED CHICKEN HALF / FULL" at bounding box center [213, 123] width 122 height 7
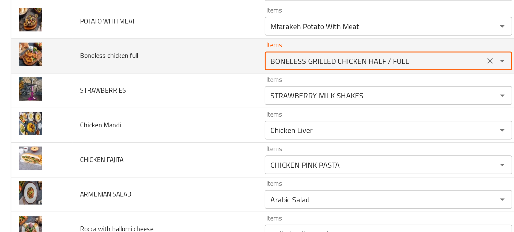
scroll to position [469, 0]
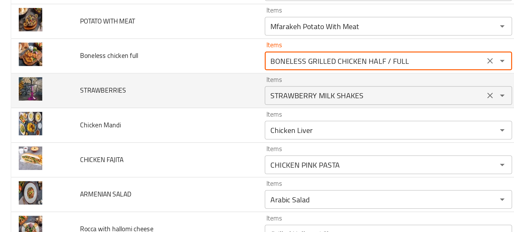
click at [151, 124] on div "STRAWBERRY MILK SHAKES Items" at bounding box center [221, 119] width 141 height 11
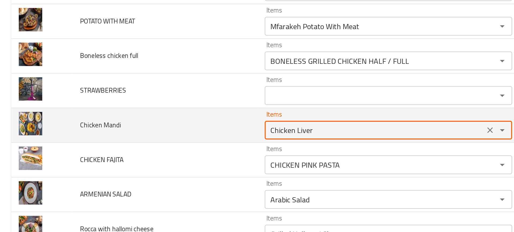
click at [156, 143] on Mandi "Chicken Liver" at bounding box center [213, 139] width 122 height 7
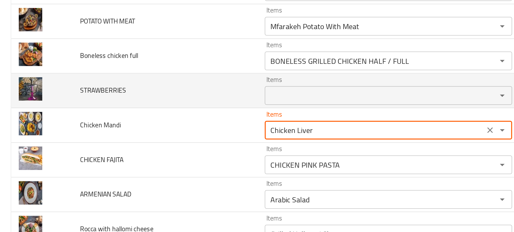
click at [59, 115] on span "STRAWBERRIES" at bounding box center [59, 116] width 26 height 7
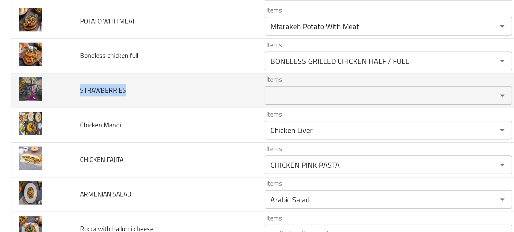
click at [59, 115] on span "STRAWBERRIES" at bounding box center [59, 116] width 26 height 7
copy span "STRAWBERRIES"
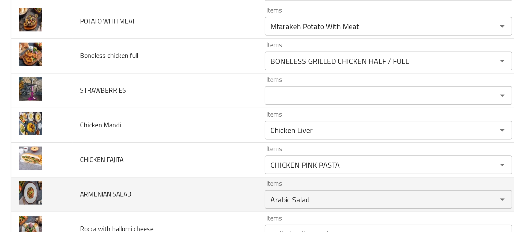
click at [106, 168] on td "ARMENIAN SALAD" at bounding box center [93, 177] width 105 height 20
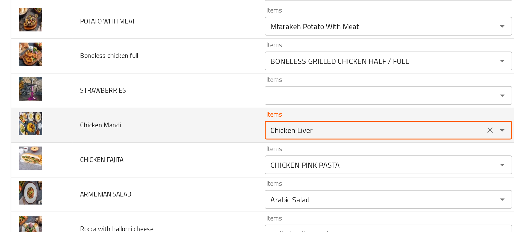
click at [169, 140] on Mandi "Chicken Liver" at bounding box center [213, 139] width 122 height 7
type Mandi "m"
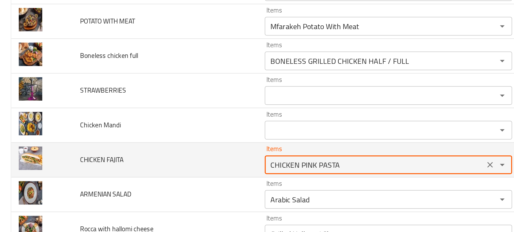
click at [162, 160] on FAJITA "CHICKEN PINK PASTA" at bounding box center [213, 159] width 122 height 7
type FAJITA "g"
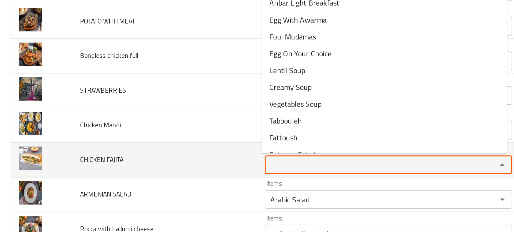
type FAJITA "g"
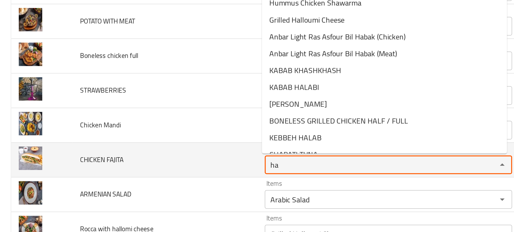
type FAJITA "h"
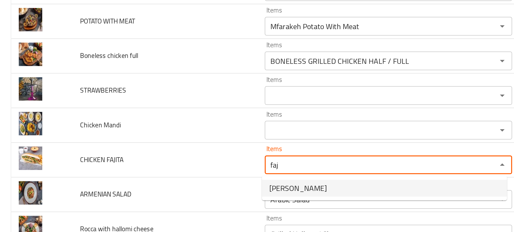
click at [164, 174] on span "Fajita Sandwich" at bounding box center [170, 173] width 33 height 6
type FAJITA "Fajita Sandwich"
type FAJITA-ar "سندويتش فاهيتا"
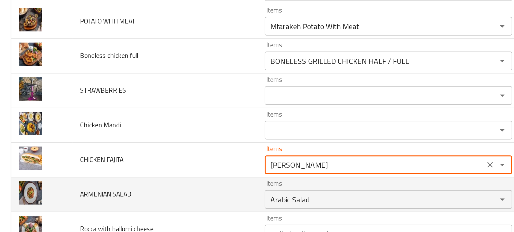
type FAJITA "Fajita Sandwich"
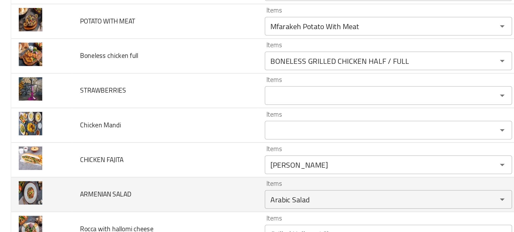
click at [121, 177] on td "ARMENIAN SALAD" at bounding box center [93, 177] width 105 height 20
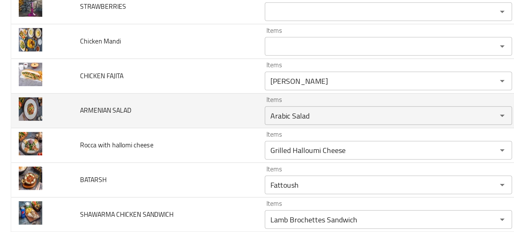
scroll to position [523, 0]
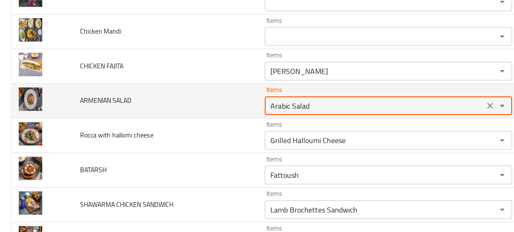
click at [168, 129] on SALAD "Arabic Salad" at bounding box center [213, 125] width 122 height 7
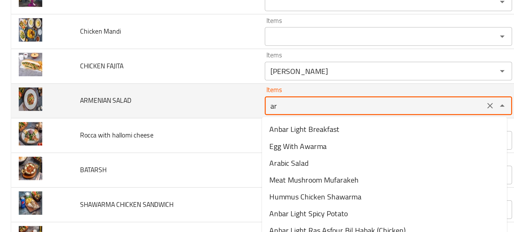
type SALAD "arm"
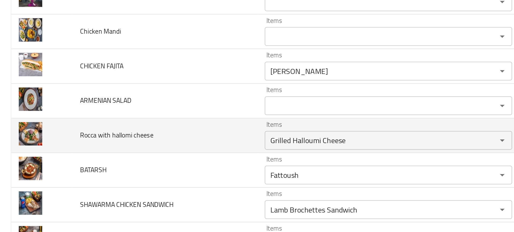
click at [125, 143] on td "Rocca with hallomi cheese" at bounding box center [93, 143] width 105 height 20
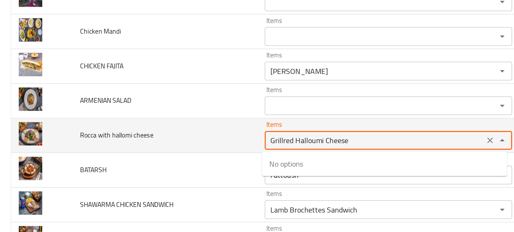
click at [159, 144] on cheese "Grilled Halloumi Cheese" at bounding box center [213, 145] width 122 height 7
type cheese "o"
type cheese "rocc"
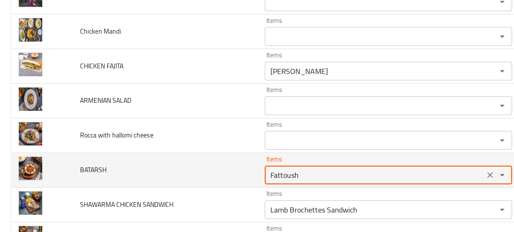
click at [173, 164] on input "Fattoush" at bounding box center [213, 165] width 122 height 7
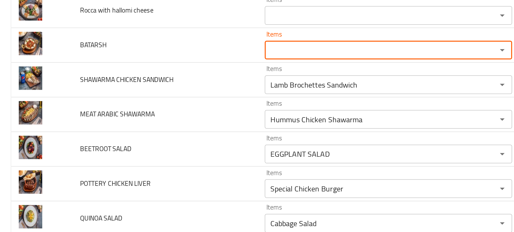
scroll to position [594, 0]
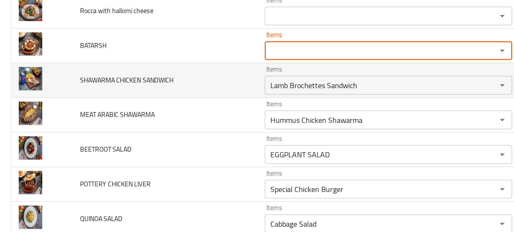
click at [51, 107] on td "SHAWARMA CHICKEN SANDWICH" at bounding box center [93, 111] width 105 height 20
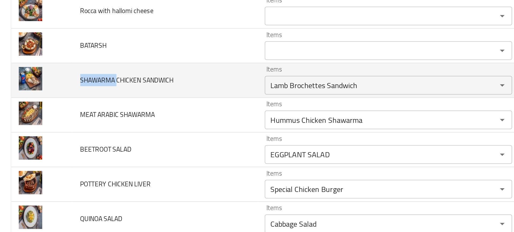
click at [51, 107] on td "SHAWARMA CHICKEN SANDWICH" at bounding box center [93, 111] width 105 height 20
copy span "SHAWARMA"
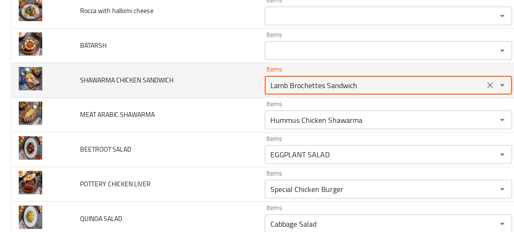
click at [221, 113] on SANDWICH "Lamb Brochettes Sandwich" at bounding box center [213, 113] width 122 height 7
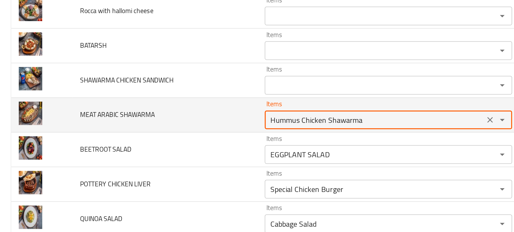
click at [227, 133] on SHAWARMA "Hummus Chicken Shawarma" at bounding box center [213, 133] width 122 height 7
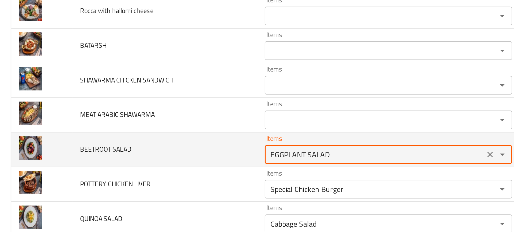
click at [196, 151] on SALAD "EGGPLANT SALAD" at bounding box center [213, 153] width 122 height 7
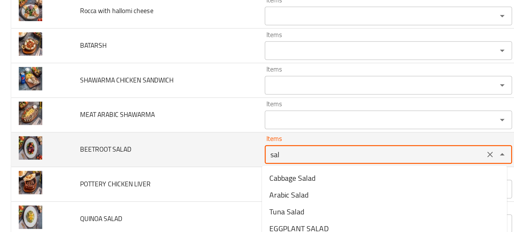
type SALAD "sala"
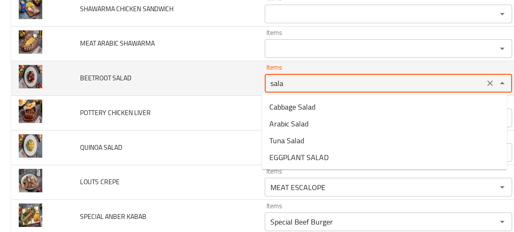
scroll to position [634, 0]
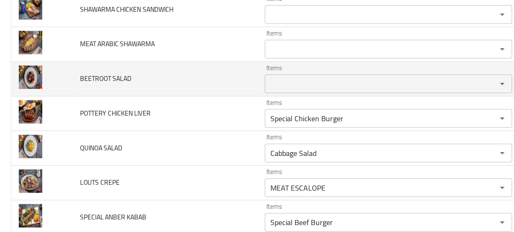
click at [116, 156] on td "QUINOA SALAD" at bounding box center [93, 150] width 105 height 20
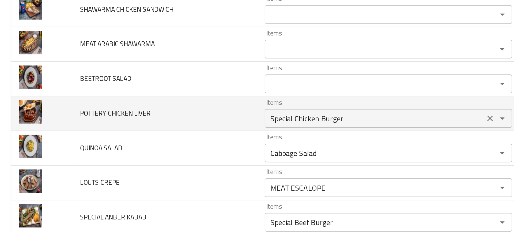
click at [204, 136] on LIVER "Special Chicken Burger" at bounding box center [213, 132] width 122 height 7
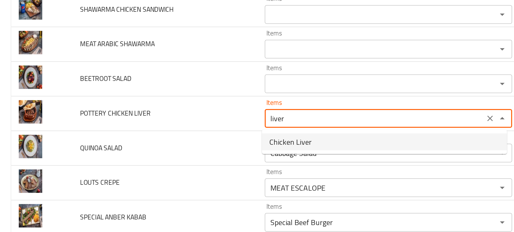
click at [155, 147] on span "Chicken Liver" at bounding box center [166, 146] width 24 height 6
type LIVER "Chicken Liver"
type LIVER-ar "كبدة دجاج"
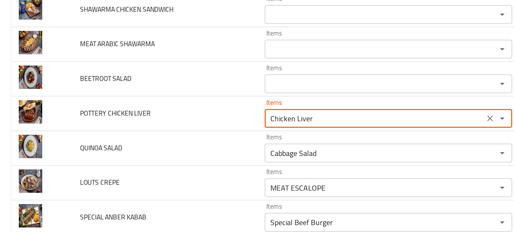
type LIVER "Chicken Liver"
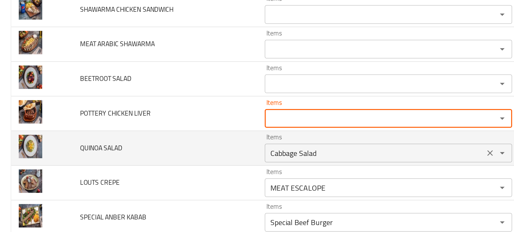
click at [155, 147] on div "Cabbage Salad Items" at bounding box center [221, 152] width 141 height 11
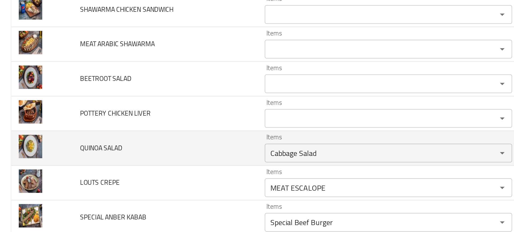
click at [137, 153] on td "QUINOA SALAD" at bounding box center [93, 150] width 105 height 20
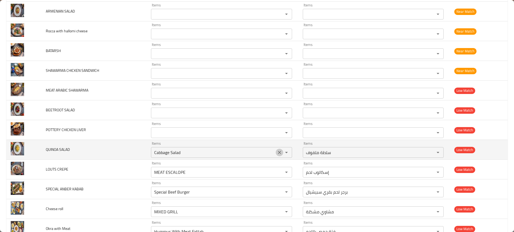
click at [278, 153] on icon "Clear" at bounding box center [279, 152] width 3 height 3
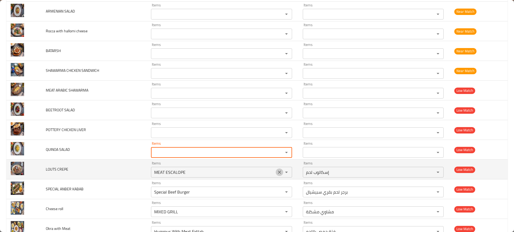
click at [277, 170] on icon "Clear" at bounding box center [279, 172] width 5 height 5
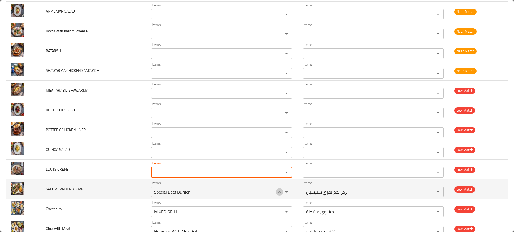
click at [275, 191] on button "Clear" at bounding box center [278, 192] width 7 height 7
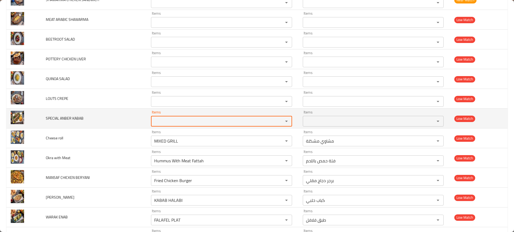
scroll to position [712, 0]
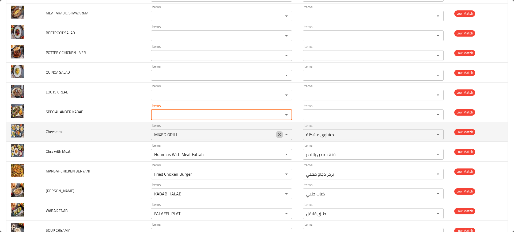
click at [277, 135] on icon "Clear" at bounding box center [279, 134] width 5 height 5
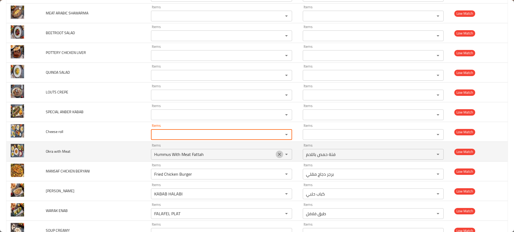
click at [277, 154] on icon "Clear" at bounding box center [279, 154] width 5 height 5
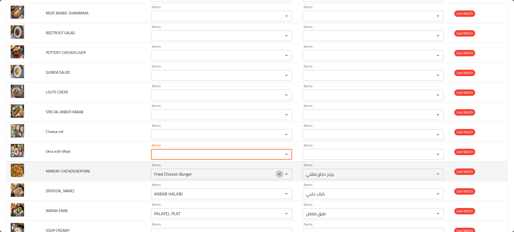
click at [277, 173] on icon "Clear" at bounding box center [279, 174] width 5 height 5
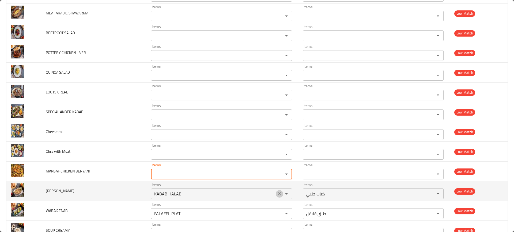
click at [278, 194] on icon "Clear" at bounding box center [279, 194] width 3 height 3
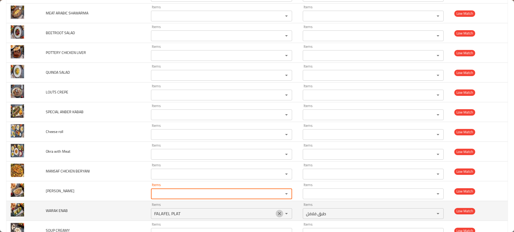
click at [277, 211] on icon "Clear" at bounding box center [279, 213] width 5 height 5
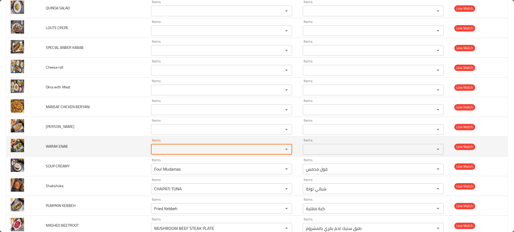
scroll to position [800, 0]
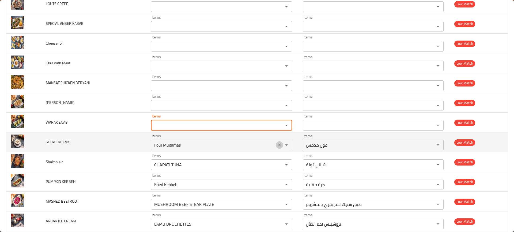
click at [277, 146] on icon "Clear" at bounding box center [279, 145] width 5 height 5
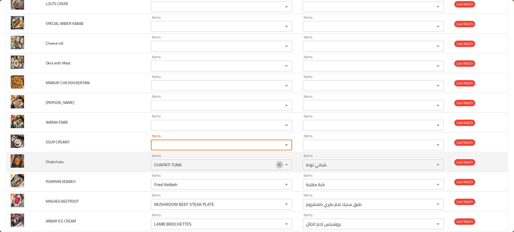
click at [278, 166] on icon "Clear" at bounding box center [279, 164] width 3 height 3
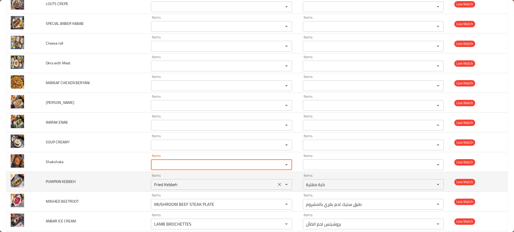
click at [275, 180] on div "Fried Kebbeh Items" at bounding box center [221, 184] width 141 height 11
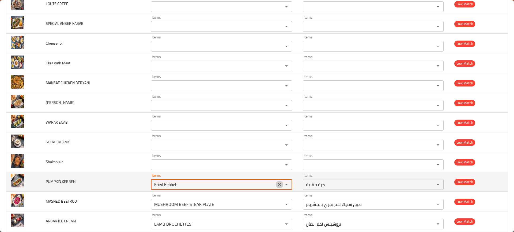
click at [278, 184] on icon "Clear" at bounding box center [279, 184] width 3 height 3
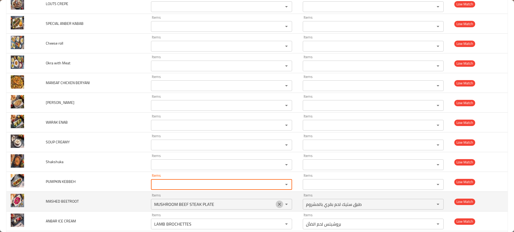
click at [277, 202] on icon "Clear" at bounding box center [279, 204] width 5 height 5
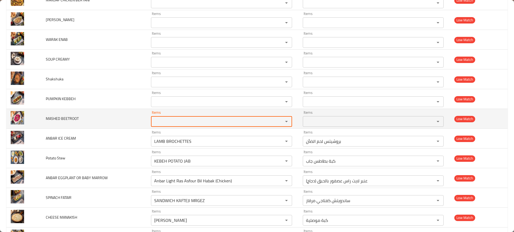
scroll to position [915, 0]
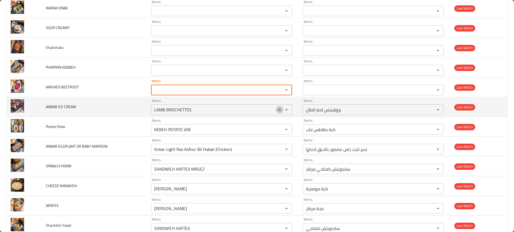
click at [277, 110] on icon "Clear" at bounding box center [279, 109] width 5 height 5
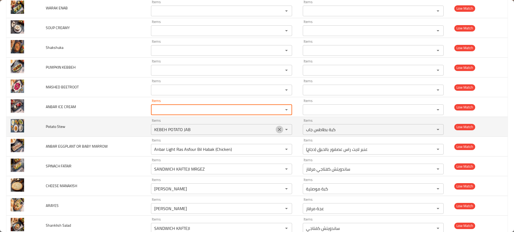
click at [277, 132] on icon "Clear" at bounding box center [279, 129] width 5 height 5
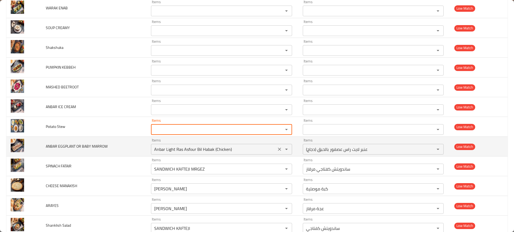
click at [275, 146] on div "enhanced table" at bounding box center [282, 149] width 14 height 7
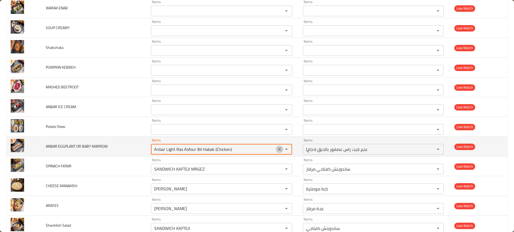
click at [277, 149] on icon "Clear" at bounding box center [279, 149] width 5 height 5
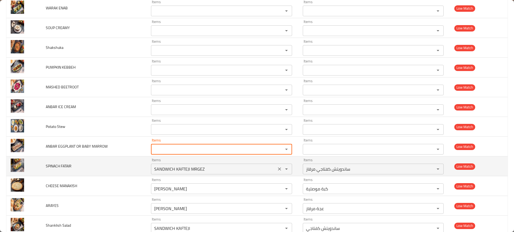
click at [277, 167] on icon "Clear" at bounding box center [279, 169] width 5 height 5
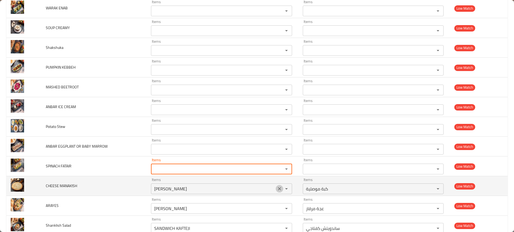
click at [277, 186] on icon "Clear" at bounding box center [279, 188] width 5 height 5
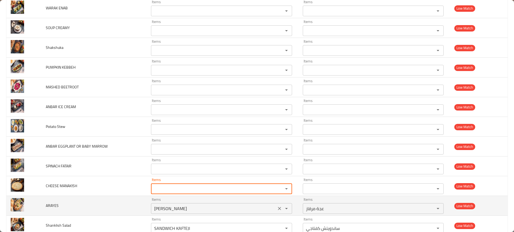
click at [277, 210] on icon "Clear" at bounding box center [279, 208] width 5 height 5
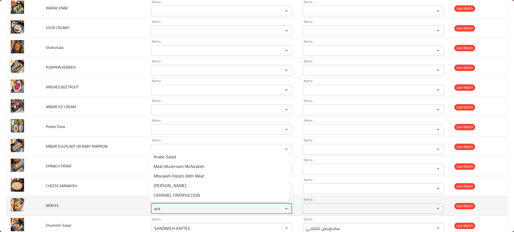
type input "aray"
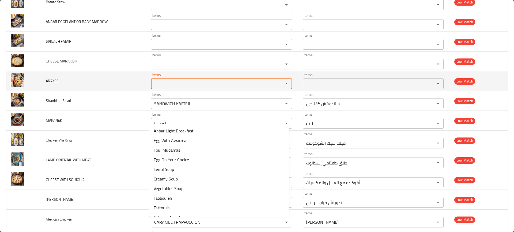
scroll to position [1040, 0]
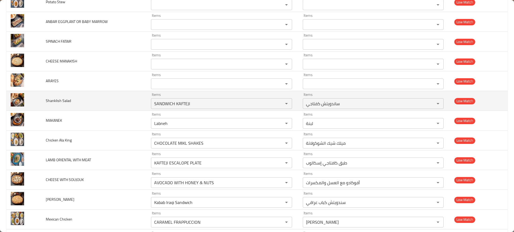
click at [100, 94] on td "Shanklish Salad" at bounding box center [93, 101] width 105 height 20
click at [278, 104] on icon "Clear" at bounding box center [279, 103] width 5 height 5
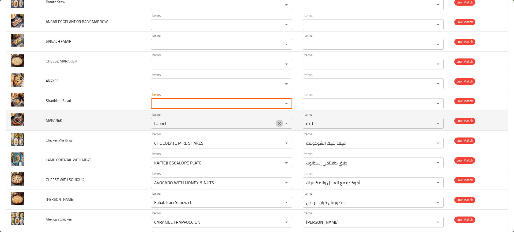
click at [277, 124] on icon "Clear" at bounding box center [279, 123] width 5 height 5
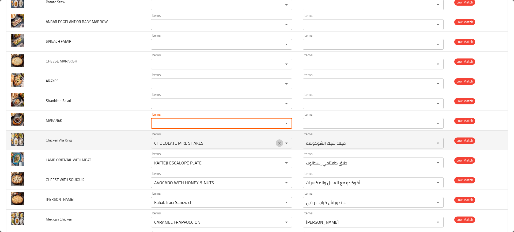
click at [277, 145] on icon "Clear" at bounding box center [279, 143] width 5 height 5
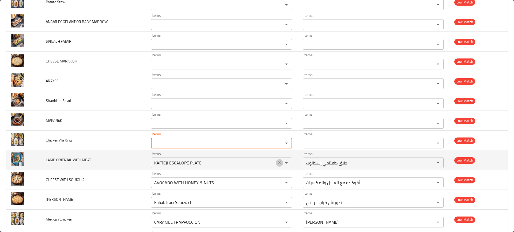
click at [278, 164] on icon "Clear" at bounding box center [279, 163] width 3 height 3
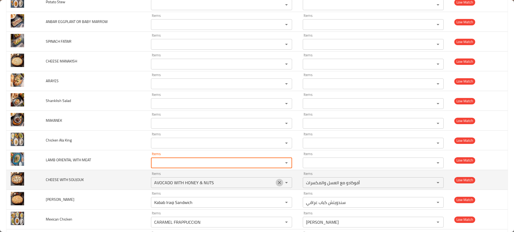
click at [277, 184] on icon "Clear" at bounding box center [279, 182] width 5 height 5
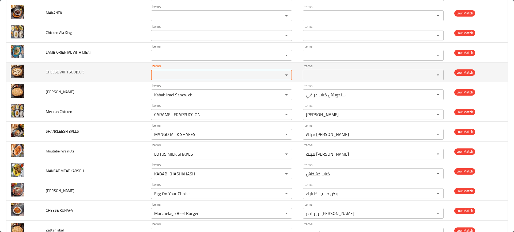
scroll to position [1148, 0]
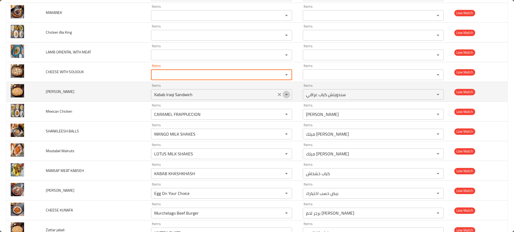
click at [282, 95] on button "Open" at bounding box center [285, 94] width 7 height 7
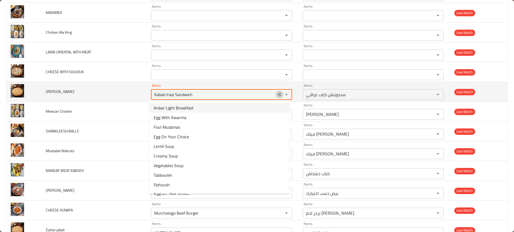
click at [277, 97] on icon "Clear" at bounding box center [279, 94] width 5 height 5
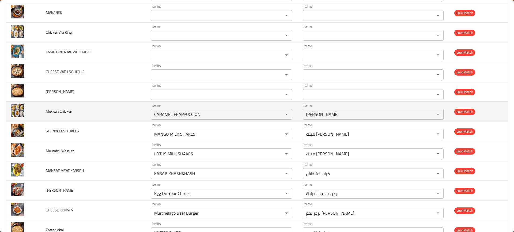
click at [122, 110] on td "Mexican Chicken" at bounding box center [93, 112] width 105 height 20
click at [277, 113] on icon "Clear" at bounding box center [279, 114] width 5 height 5
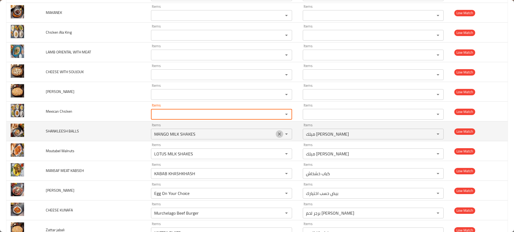
click at [277, 137] on button "Clear" at bounding box center [278, 134] width 7 height 7
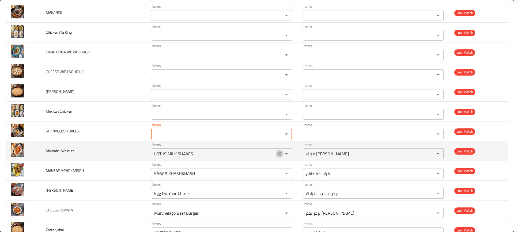
click at [277, 155] on icon "Clear" at bounding box center [279, 153] width 5 height 5
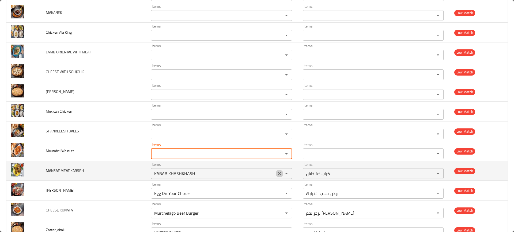
click at [277, 175] on icon "Clear" at bounding box center [279, 173] width 5 height 5
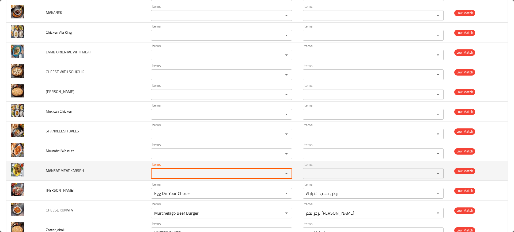
scroll to position [1259, 0]
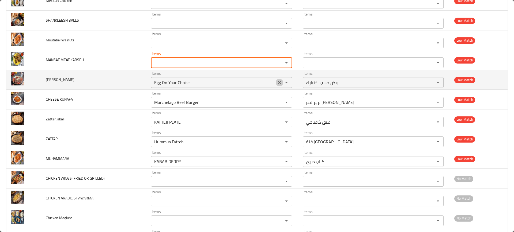
click at [277, 82] on icon "Clear" at bounding box center [279, 82] width 5 height 5
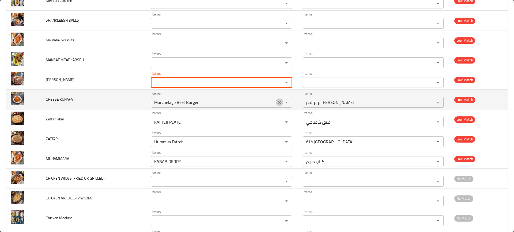
click at [277, 100] on icon "Clear" at bounding box center [279, 102] width 5 height 5
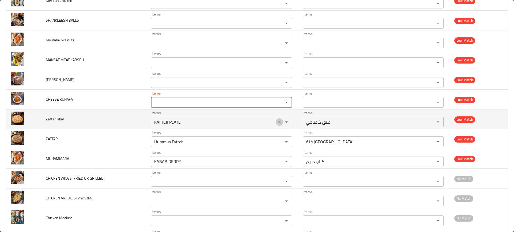
click at [277, 123] on icon "Clear" at bounding box center [279, 122] width 5 height 5
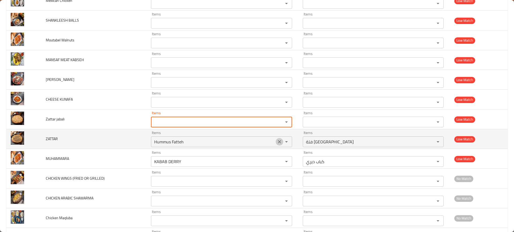
click at [277, 140] on icon "Clear" at bounding box center [279, 141] width 5 height 5
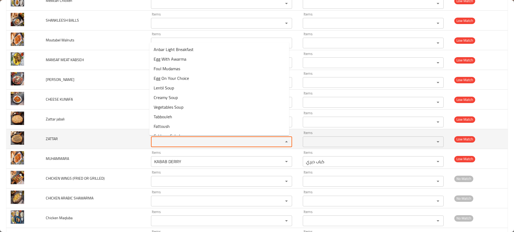
click at [255, 143] on input "Items" at bounding box center [213, 141] width 122 height 7
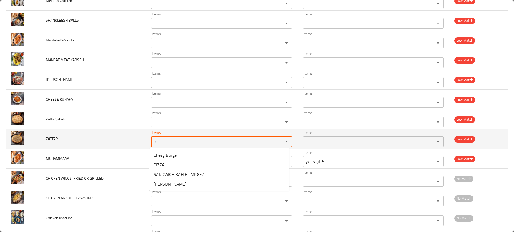
type input "za"
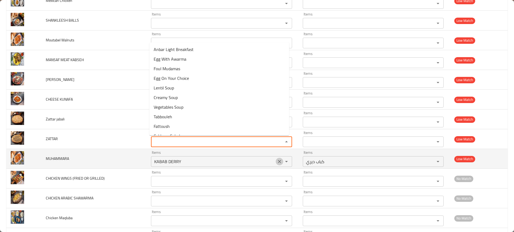
click at [278, 161] on icon "Clear" at bounding box center [279, 161] width 3 height 3
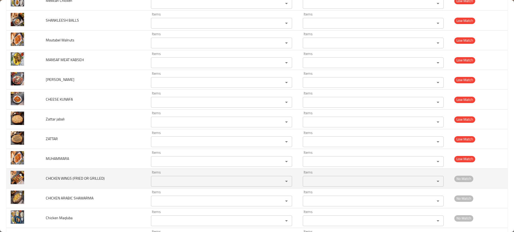
click at [149, 176] on td "Items Items" at bounding box center [222, 179] width 151 height 20
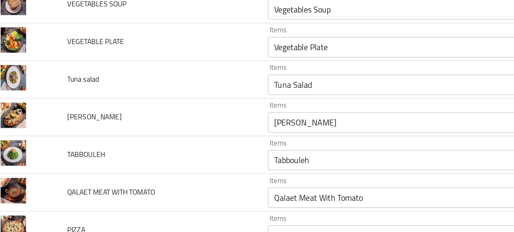
scroll to position [103, 0]
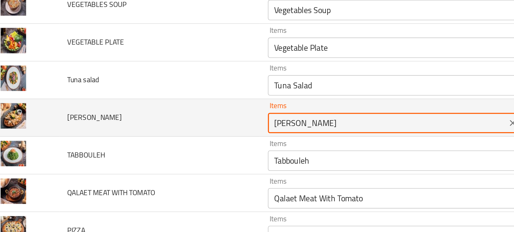
click at [164, 109] on ARAYES "TOSHKA ARAYES" at bounding box center [213, 109] width 122 height 7
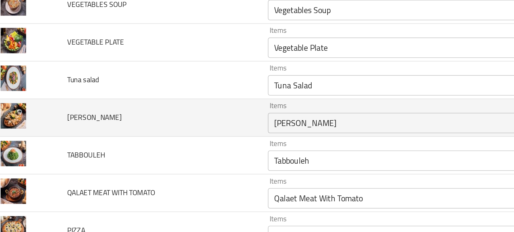
click at [51, 109] on span "TOSHKA ARAYES" at bounding box center [60, 107] width 29 height 7
copy span "TOSHKA ARAYES"
click at [160, 114] on div "TOSHKA ARAYES Items" at bounding box center [221, 110] width 141 height 11
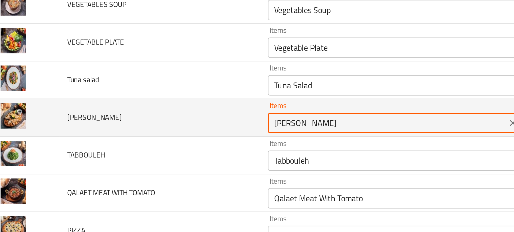
click at [160, 114] on div "TOSHKA ARAYES Items" at bounding box center [221, 110] width 141 height 11
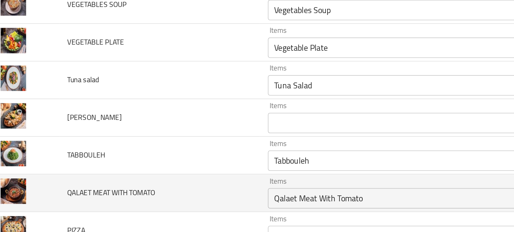
click at [107, 140] on td "QALAET MEAT WITH TOMATO" at bounding box center [93, 147] width 105 height 20
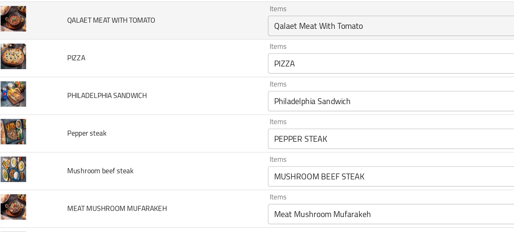
scroll to position [193, 0]
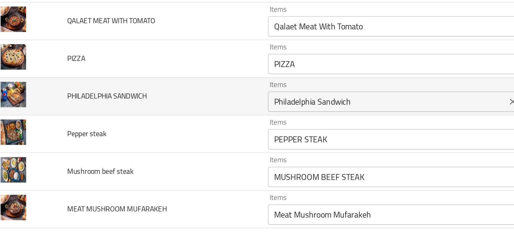
click at [166, 97] on SANDWICH "Philadelphia Sandwich" at bounding box center [213, 98] width 122 height 7
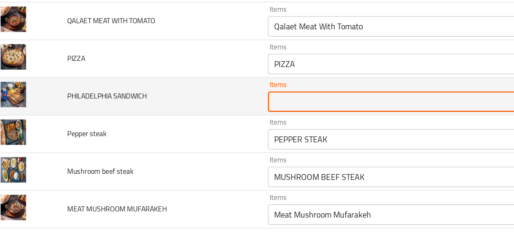
click at [71, 98] on span "PHILADELPHIA SANDWICH" at bounding box center [67, 96] width 42 height 7
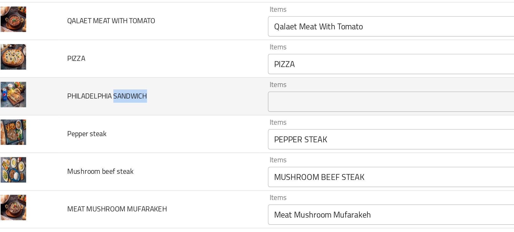
click at [71, 98] on span "PHILADELPHIA SANDWICH" at bounding box center [67, 96] width 42 height 7
copy span "PHILADELPHIA SANDWICH"
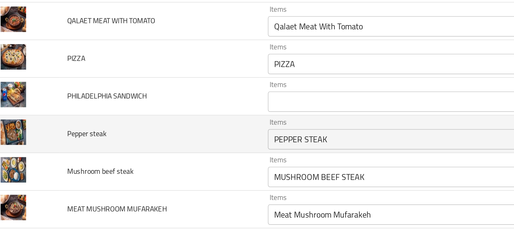
click at [132, 120] on td "Pepper steak" at bounding box center [93, 116] width 105 height 20
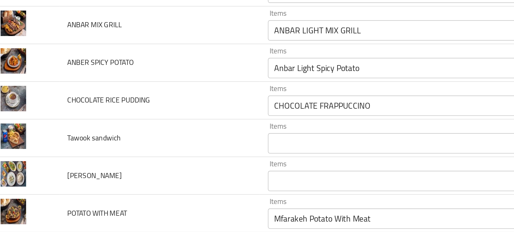
scroll to position [389, 0]
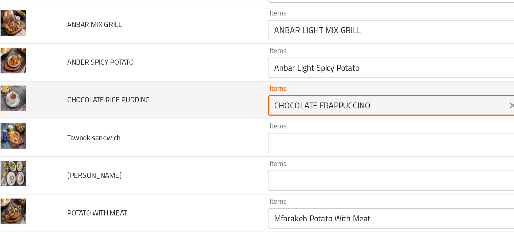
click at [175, 101] on PUDDING "CHOCOLATE FRAPPUCCINO" at bounding box center [213, 100] width 122 height 7
type PUDDING "r"
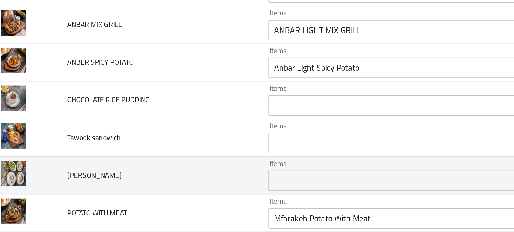
click at [92, 128] on td "Shishbarak" at bounding box center [93, 138] width 105 height 20
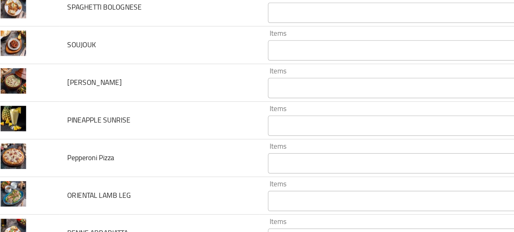
scroll to position [1740, 0]
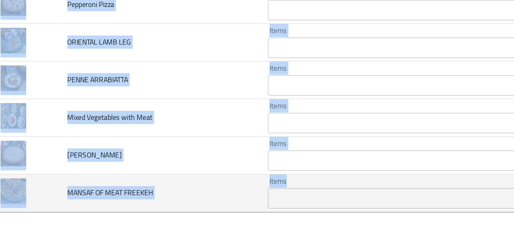
drag, startPoint x: 41, startPoint y: 77, endPoint x: 168, endPoint y: 217, distance: 188.9
copy tbody "ANBER SPICY POTATO Items Items Items Items Good Match CHOCOLATE RICE PUDDING It…"
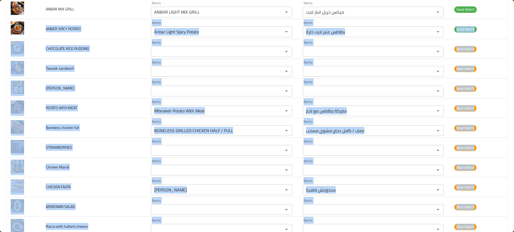
scroll to position [438, 0]
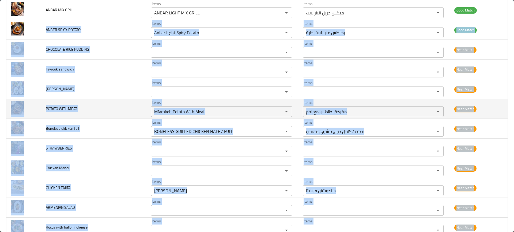
click at [56, 110] on span "POTATO WITH MEAT" at bounding box center [61, 108] width 31 height 7
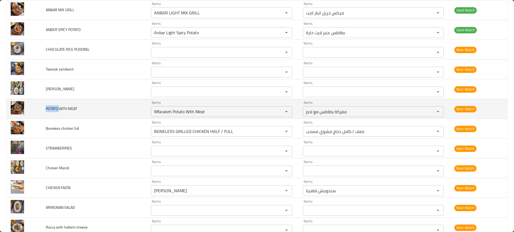
click at [56, 110] on span "POTATO WITH MEAT" at bounding box center [61, 108] width 31 height 7
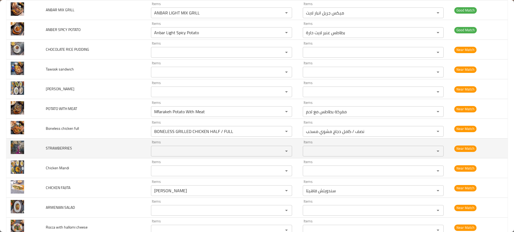
click at [84, 157] on td "STRAWBERRIES" at bounding box center [93, 149] width 105 height 20
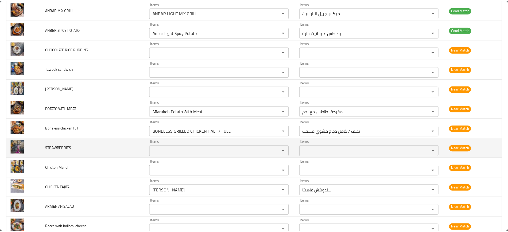
scroll to position [0, 0]
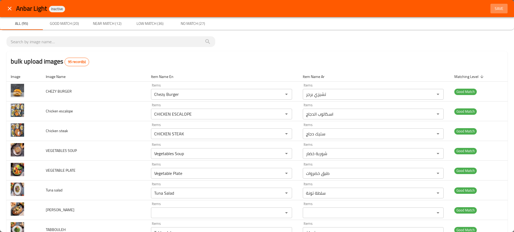
click at [495, 9] on span "Save" at bounding box center [498, 8] width 13 height 7
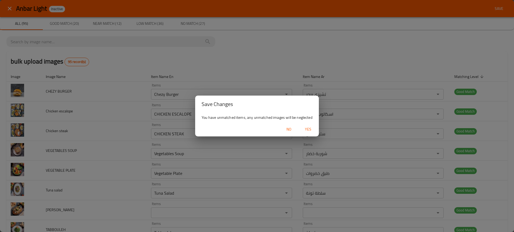
click at [312, 126] on button "Yes" at bounding box center [307, 130] width 17 height 10
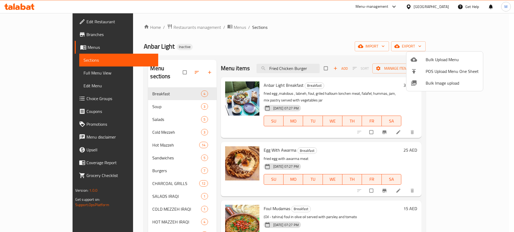
click at [317, 62] on div at bounding box center [257, 116] width 514 height 232
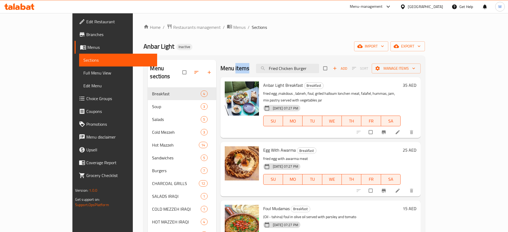
click at [317, 62] on div "Menu items Fried Chicken Burger Add Sort Manage items" at bounding box center [321, 68] width 201 height 17
click at [319, 65] on input "Fried Chicken Burger" at bounding box center [287, 68] width 63 height 9
paste input "Hummus With Meat Fattah"
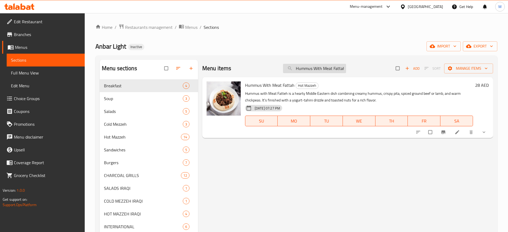
click at [317, 66] on input "Hummus With Meat Fattah" at bounding box center [314, 68] width 63 height 9
paste input "ANBAR CHOCLATE MOUNTAIN ANBAR EGGPLANT OR BABY MARROW ANBAR ICE CREAM ANBAR LIG…"
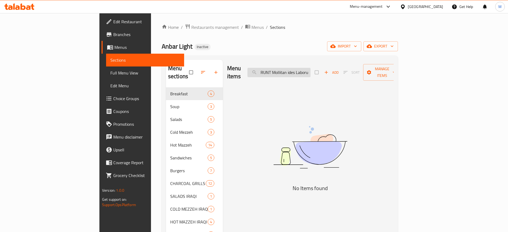
scroll to position [0, 6749]
paste input "search"
click at [311, 68] on input "search" at bounding box center [279, 72] width 63 height 9
paste input "SHISHA TAOUK"
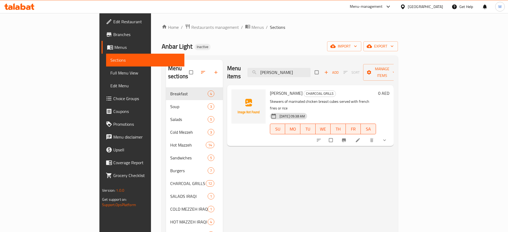
type input "SHISHA TAOUK"
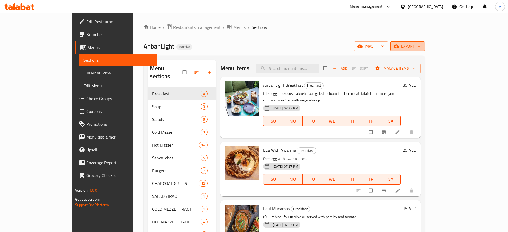
click at [421, 48] on span "export" at bounding box center [408, 46] width 26 height 7
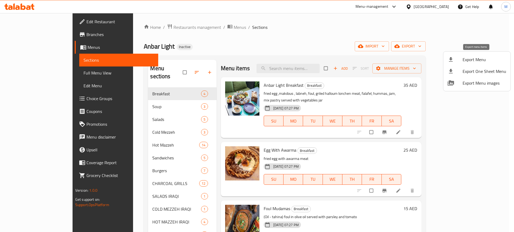
click at [462, 60] on span "Export Menu" at bounding box center [484, 59] width 44 height 6
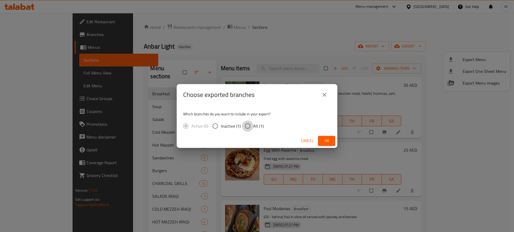
click at [244, 125] on input "All (1)" at bounding box center [247, 126] width 11 height 11
radio input "true"
click at [329, 141] on span "Ok" at bounding box center [326, 141] width 9 height 7
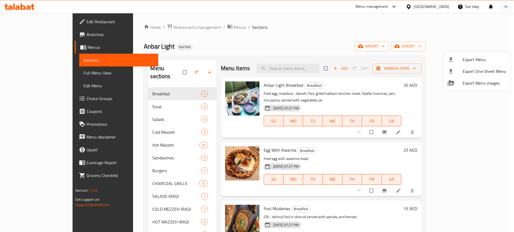
click at [58, 21] on div at bounding box center [257, 116] width 514 height 232
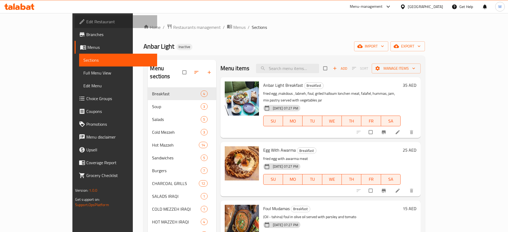
click at [86, 21] on span "Edit Restaurant" at bounding box center [119, 21] width 67 height 6
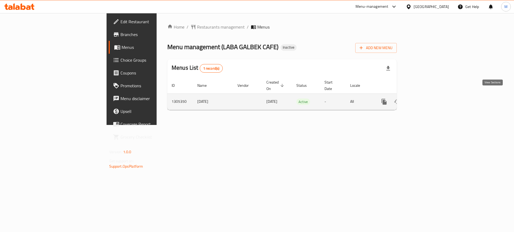
click at [426, 99] on icon "enhanced table" at bounding box center [422, 102] width 6 height 6
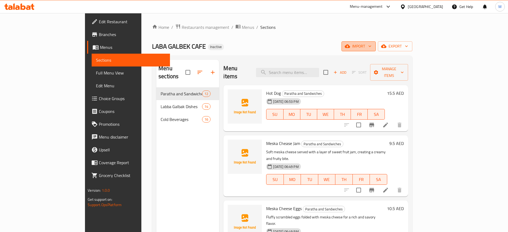
click at [372, 47] on span "import" at bounding box center [359, 46] width 26 height 7
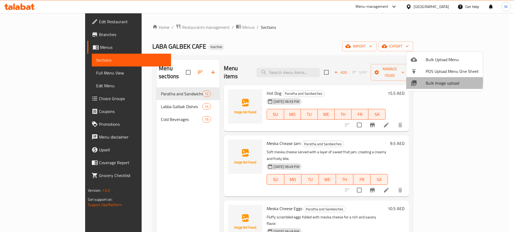
click at [424, 82] on div at bounding box center [417, 83] width 15 height 6
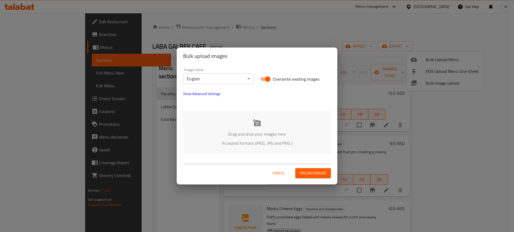
click at [276, 122] on div "Drag and drop your images here Accepted formats (JPEG, JPG and PNG )" at bounding box center [257, 133] width 148 height 44
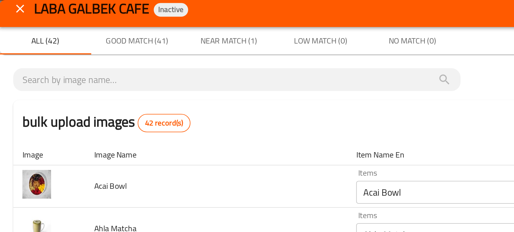
scroll to position [5, 0]
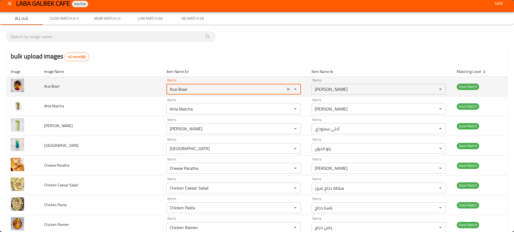
click at [205, 89] on Bowl "Acai Bowl" at bounding box center [225, 89] width 115 height 7
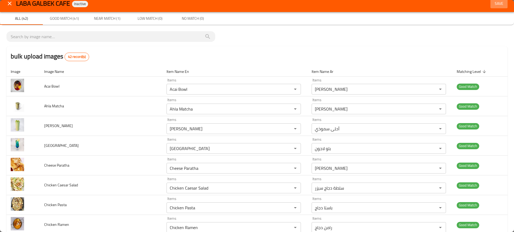
click at [496, 4] on span "Save" at bounding box center [498, 3] width 13 height 7
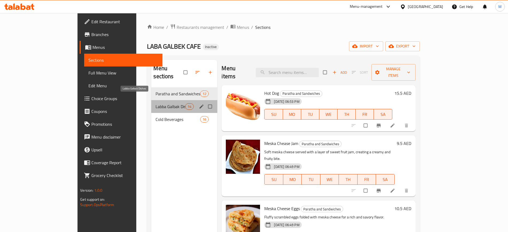
click at [157, 104] on span "Labba Galbak Dishes" at bounding box center [171, 107] width 30 height 6
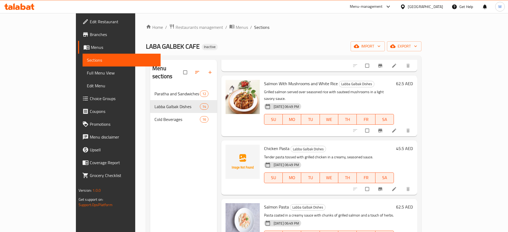
scroll to position [139, 0]
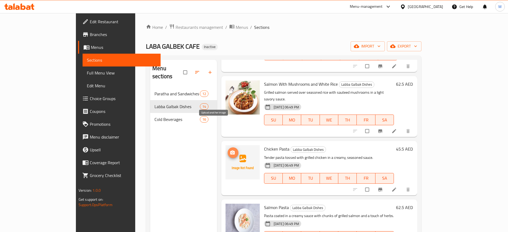
click at [228, 150] on span "upload picture" at bounding box center [233, 152] width 11 height 5
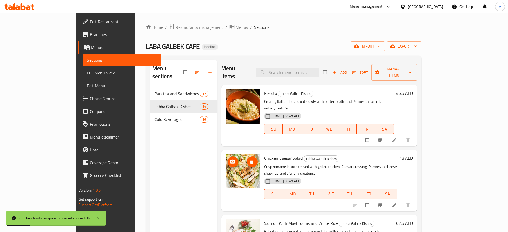
scroll to position [0, 0]
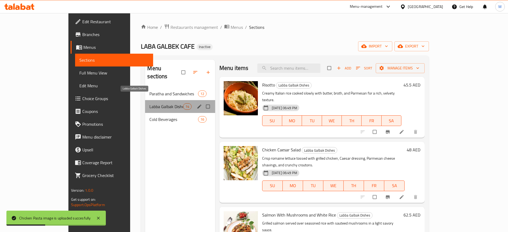
click at [150, 104] on span "Labba Galbak Dishes" at bounding box center [166, 107] width 33 height 6
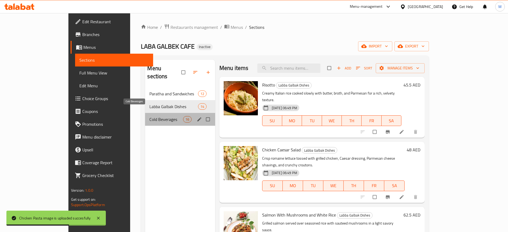
click at [154, 116] on span "Cold Beverages" at bounding box center [166, 119] width 33 height 6
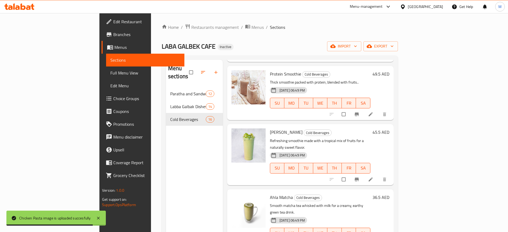
scroll to position [716, 0]
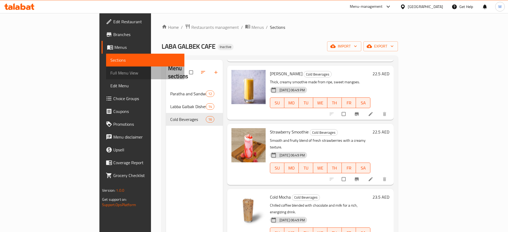
click at [106, 68] on link "Full Menu View" at bounding box center [145, 73] width 78 height 13
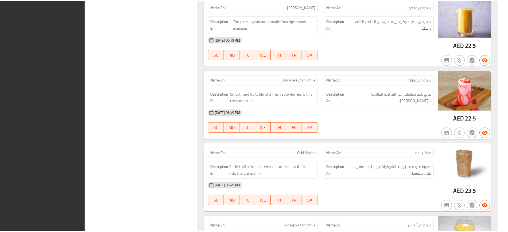
scroll to position [3001, 0]
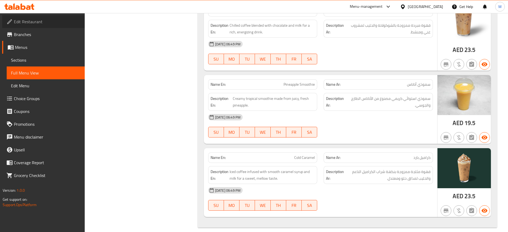
click at [43, 26] on link "Edit Restaurant" at bounding box center [43, 21] width 83 height 13
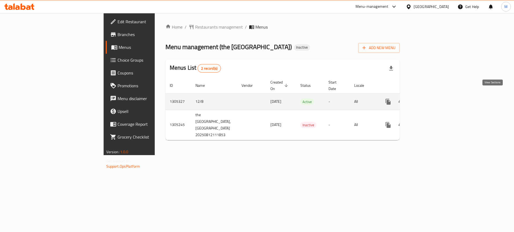
click at [430, 99] on icon "enhanced table" at bounding box center [426, 102] width 6 height 6
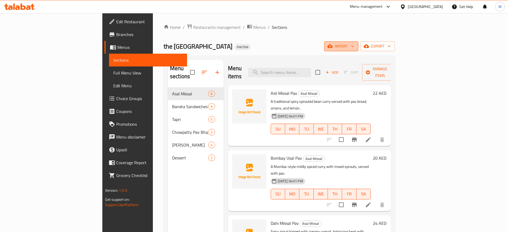
click at [359, 42] on button "import" at bounding box center [341, 46] width 34 height 10
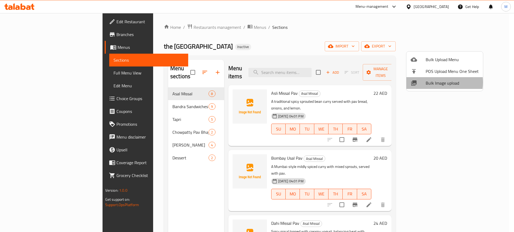
click at [431, 82] on span "Bulk Image upload" at bounding box center [451, 83] width 53 height 6
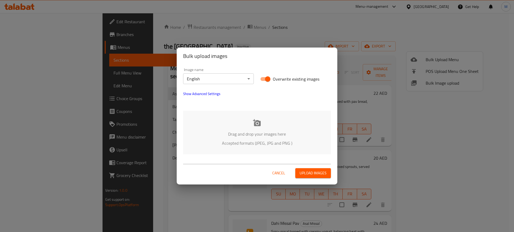
click at [256, 148] on div "Drag and drop your images here Accepted formats (JPEG, JPG and PNG )" at bounding box center [257, 133] width 148 height 44
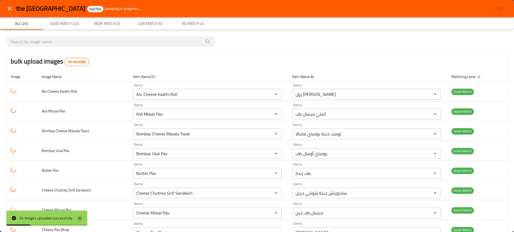
click at [79, 215] on icon at bounding box center [79, 218] width 6 height 6
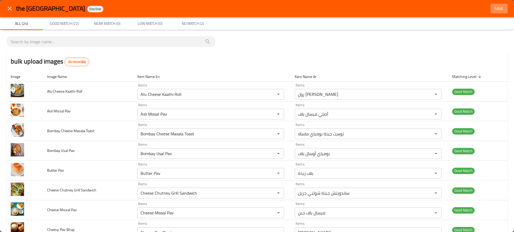
click at [497, 6] on span "Save" at bounding box center [498, 8] width 13 height 7
click at [493, 10] on span "Save" at bounding box center [498, 8] width 13 height 7
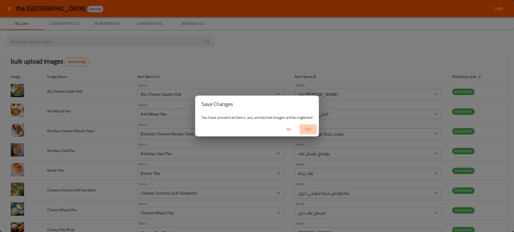
click at [306, 126] on span "Yes" at bounding box center [307, 129] width 13 height 7
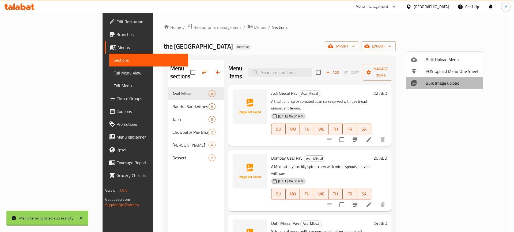
click at [445, 85] on span "Bulk Image upload" at bounding box center [451, 83] width 53 height 6
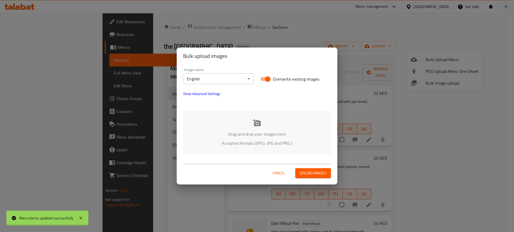
click at [282, 131] on p "Drag and drop your images here" at bounding box center [257, 134] width 132 height 6
click at [220, 119] on div "Drag and drop your images here Accepted formats (JPEG, JPG and PNG )" at bounding box center [257, 133] width 148 height 44
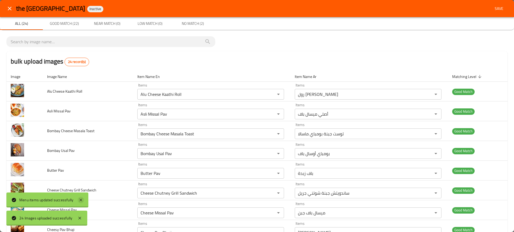
click at [80, 201] on icon at bounding box center [80, 200] width 3 height 3
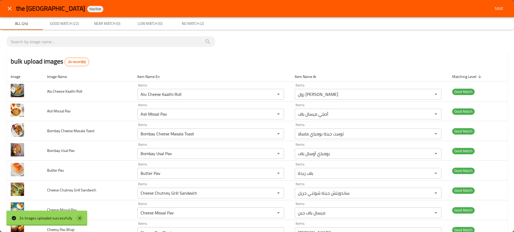
click at [81, 220] on icon at bounding box center [79, 218] width 6 height 6
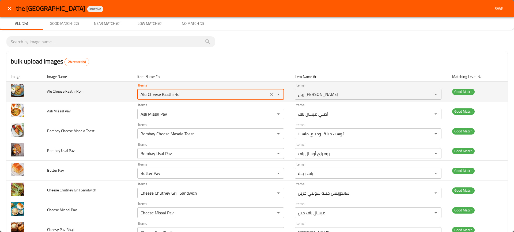
click at [165, 96] on Roll "Alu Cheese Kaathi Roll" at bounding box center [203, 94] width 128 height 7
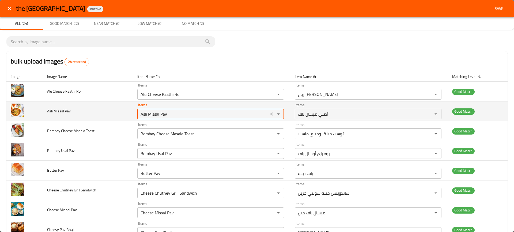
click at [195, 115] on Pav "Asli Missal Pav" at bounding box center [203, 113] width 128 height 7
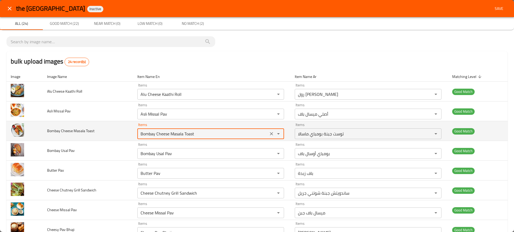
click at [191, 131] on Toast "Bombay Cheese Masala Toast" at bounding box center [203, 133] width 128 height 7
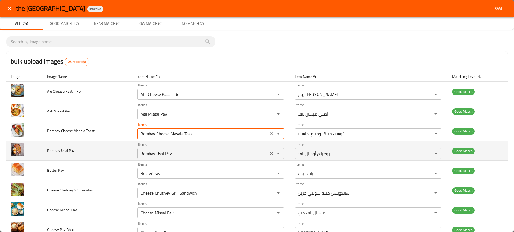
click at [191, 150] on div "Bombay Usal Pav Items" at bounding box center [210, 153] width 147 height 11
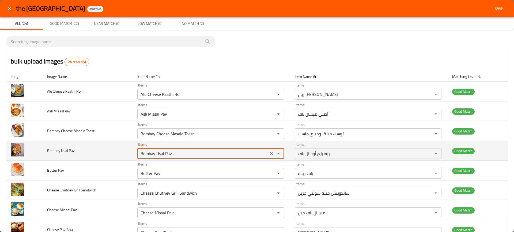
click at [191, 150] on div "Bombay Usal Pav Items" at bounding box center [210, 153] width 147 height 11
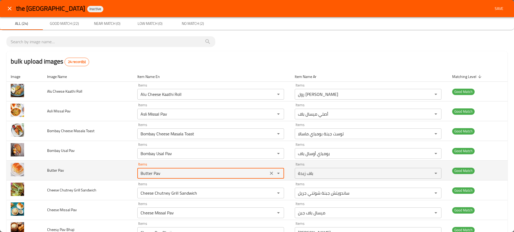
click at [195, 176] on Pav "Butter Pav" at bounding box center [203, 173] width 128 height 7
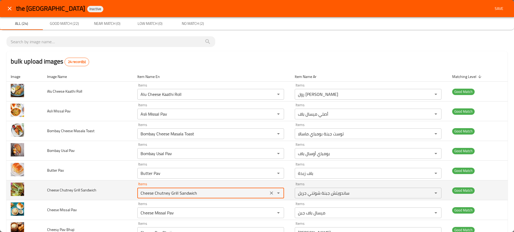
click at [195, 194] on Sandwich "Cheese Chutney Grill Sandwich" at bounding box center [203, 193] width 128 height 7
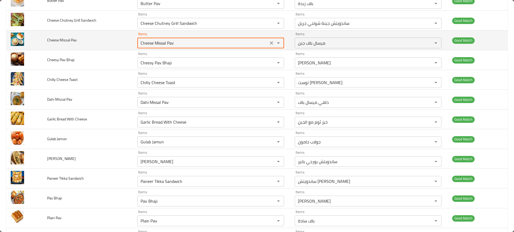
click at [160, 43] on Pav "Cheese Missal Pav" at bounding box center [203, 42] width 128 height 7
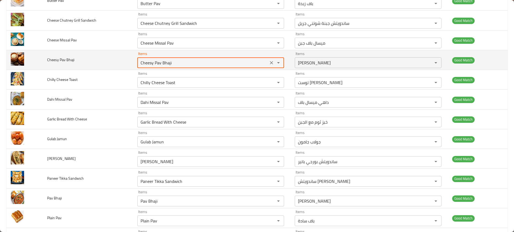
click at [171, 62] on Bhaji "Cheesy Pav Bhaji" at bounding box center [203, 62] width 128 height 7
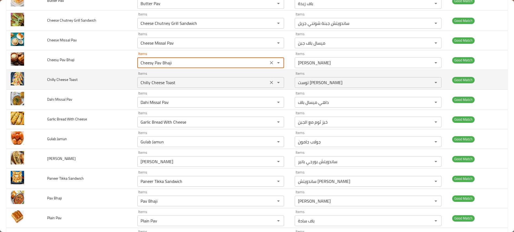
click at [176, 87] on div "Chilly Cheese Toast Items" at bounding box center [210, 82] width 147 height 11
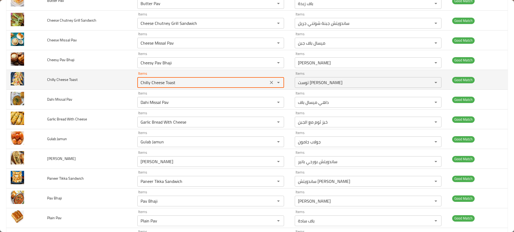
click at [176, 87] on div "Chilly Cheese Toast Items" at bounding box center [210, 82] width 147 height 11
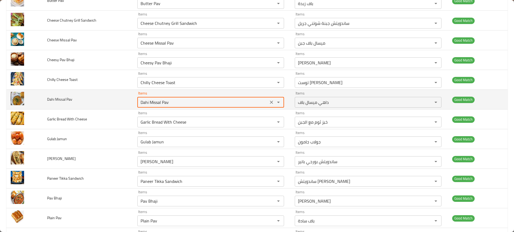
click at [185, 101] on Pav "Dahi Missal Pav" at bounding box center [203, 102] width 128 height 7
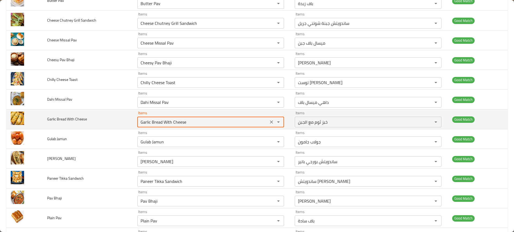
click at [194, 121] on Cheese "Garlic Bread With Cheese" at bounding box center [203, 121] width 128 height 7
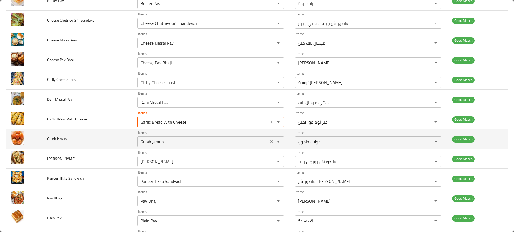
click at [196, 138] on div "Gulab Jamun Items" at bounding box center [210, 142] width 147 height 11
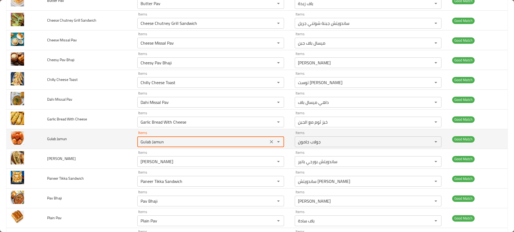
click at [196, 138] on div "Gulab Jamun Items" at bounding box center [210, 142] width 147 height 11
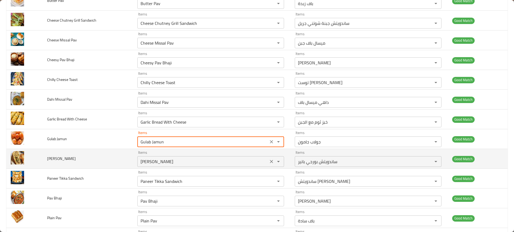
click at [195, 160] on Sandwich "[PERSON_NAME]" at bounding box center [203, 161] width 128 height 7
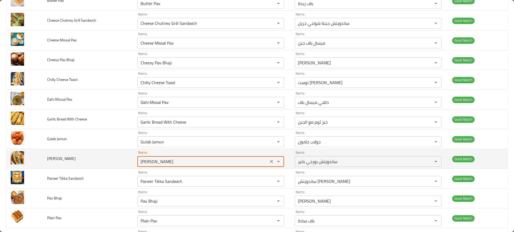
click at [195, 160] on Sandwich "[PERSON_NAME]" at bounding box center [203, 161] width 128 height 7
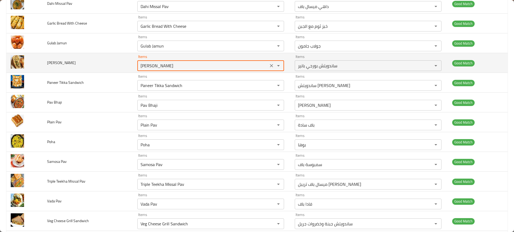
scroll to position [273, 0]
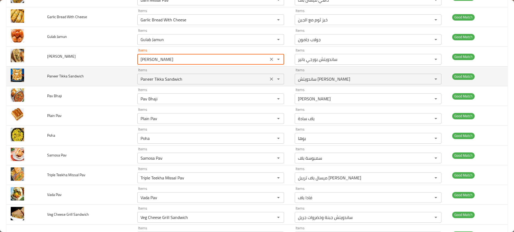
click at [148, 81] on Sandwich "Paneer Tikka Sandwich" at bounding box center [203, 78] width 128 height 7
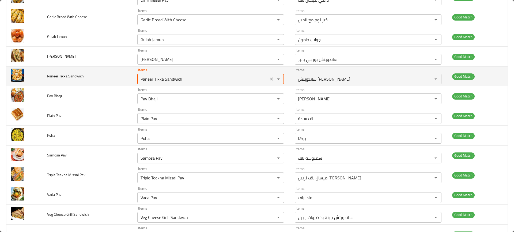
click at [148, 81] on Sandwich "Paneer Tikka Sandwich" at bounding box center [203, 78] width 128 height 7
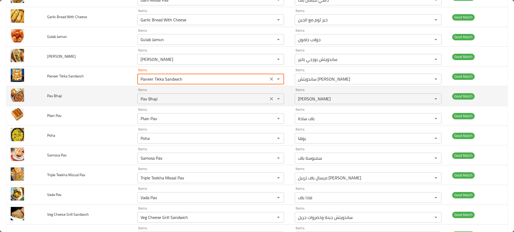
click at [160, 103] on div "Pav Bhaji Items" at bounding box center [210, 99] width 147 height 11
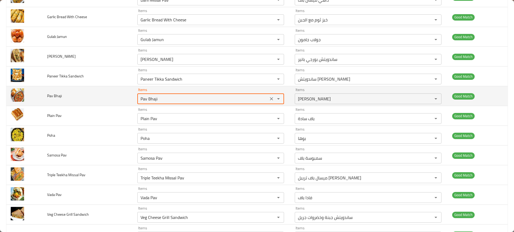
click at [160, 103] on div "Pav Bhaji Items" at bounding box center [210, 99] width 147 height 11
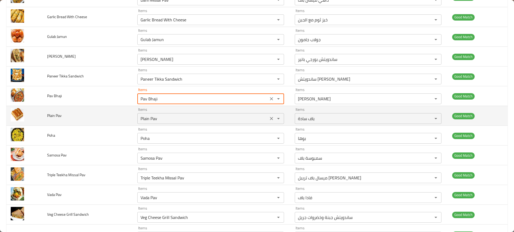
click at [165, 114] on div "Plain Pav Items" at bounding box center [210, 118] width 147 height 11
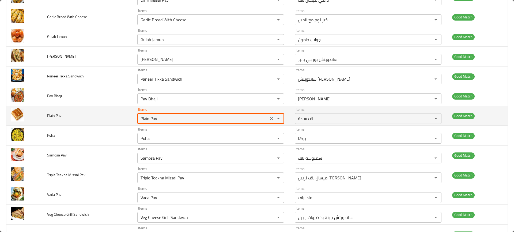
click at [165, 114] on div "Plain Pav Items" at bounding box center [210, 118] width 147 height 11
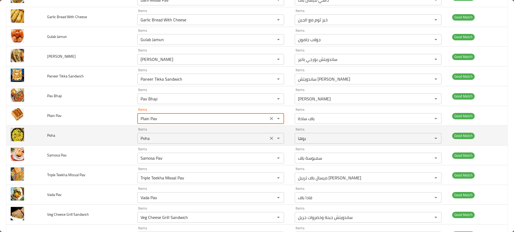
click at [160, 140] on input "Poha" at bounding box center [203, 138] width 128 height 7
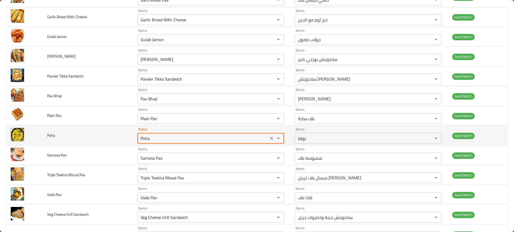
click at [160, 140] on input "Poha" at bounding box center [203, 138] width 128 height 7
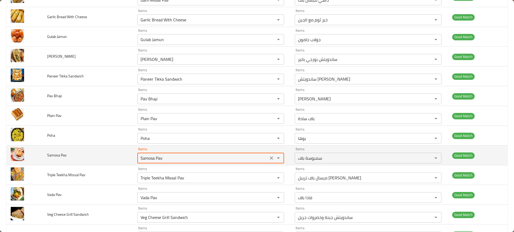
click at [171, 161] on Pav "Samosa Pav" at bounding box center [203, 158] width 128 height 7
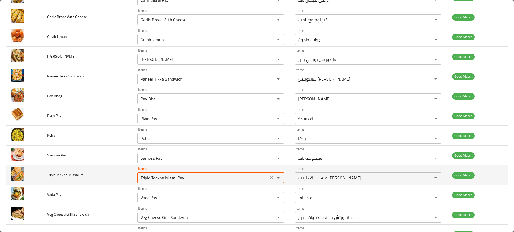
click at [154, 181] on Pav "Triple Teekha Missal Pav" at bounding box center [203, 177] width 128 height 7
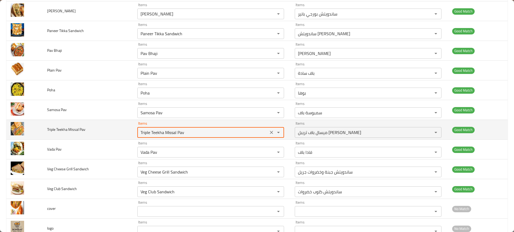
scroll to position [335, 0]
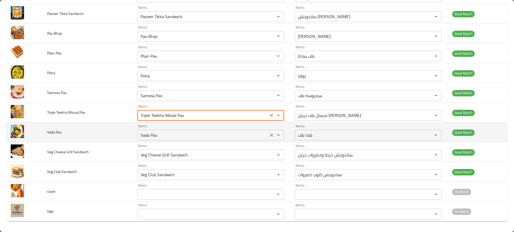
click at [163, 137] on Pav "Vada Pav" at bounding box center [203, 135] width 128 height 7
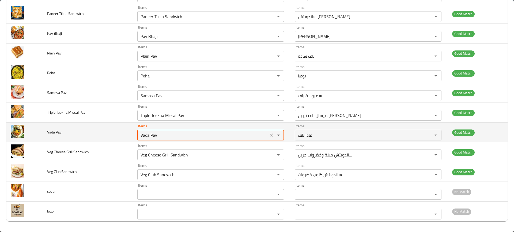
click at [163, 137] on Pav "Vada Pav" at bounding box center [203, 135] width 128 height 7
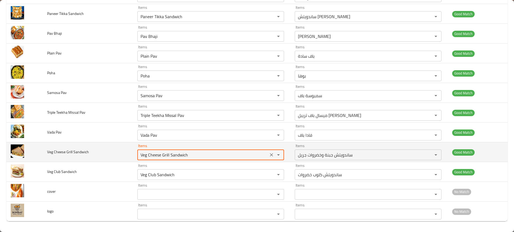
click at [173, 158] on Sandwich "Veg Cheese Grill Sandwich" at bounding box center [203, 154] width 128 height 7
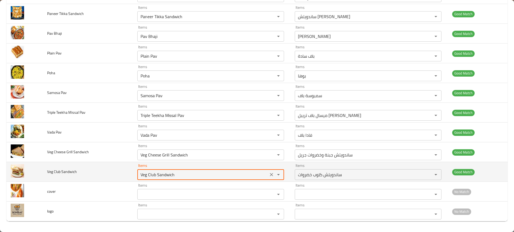
click at [168, 175] on Sandwich "Veg Club Sandwich" at bounding box center [203, 174] width 128 height 7
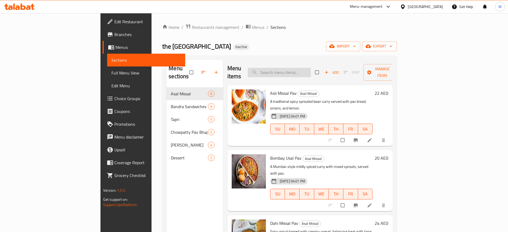
click at [301, 70] on input "search" at bounding box center [279, 72] width 63 height 9
paste input "Alu Cheese Kaathi Roll"
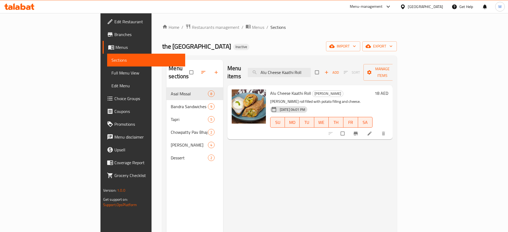
paste input "sli Missal Pav"
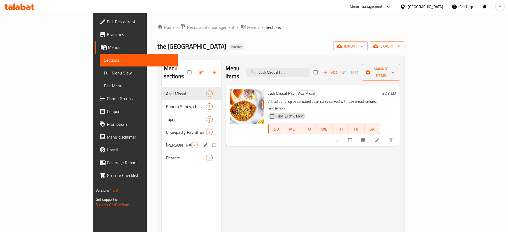
paste input "Bombay Cheese Masala Toast"
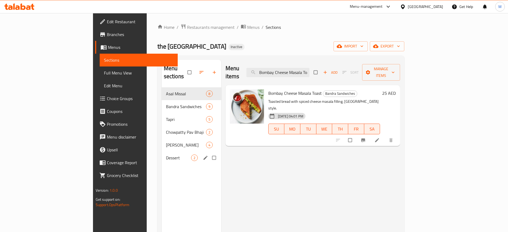
paste input "Usal Pav"
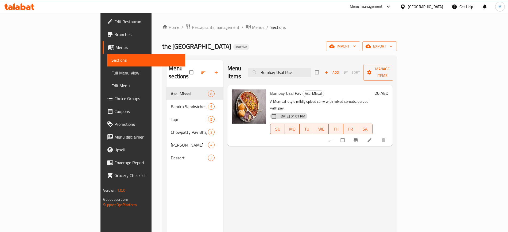
paste input "utter"
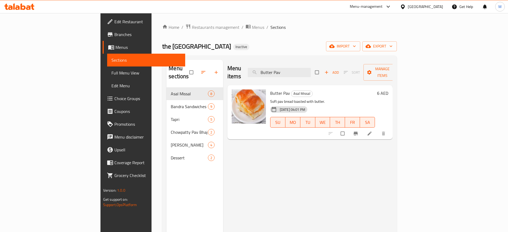
paste input "Cheese Chutney Grill Sandwich"
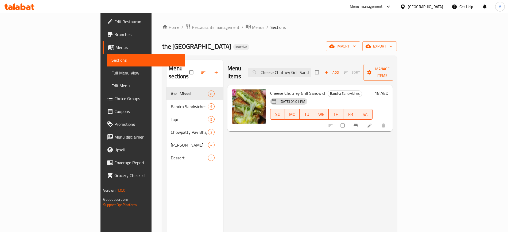
paste input "Missal Pav"
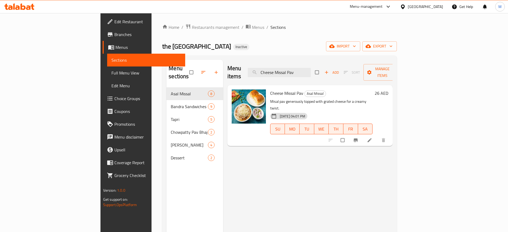
paste input "y Pav Bhaji"
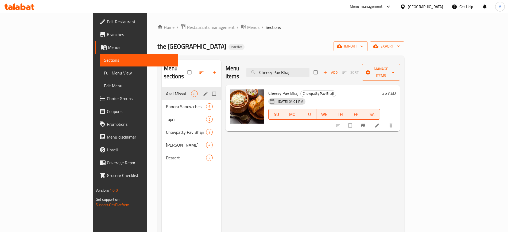
paste input "illy Cheese Toast"
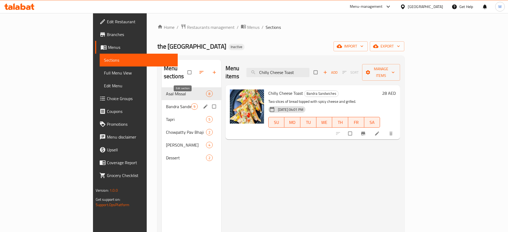
paste input "Dahi Missal Pav"
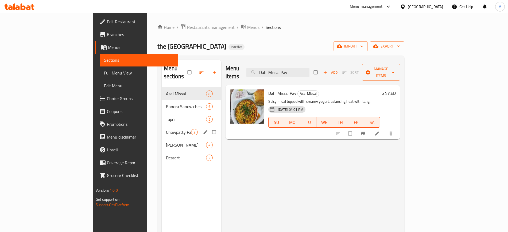
paste input "Garlic Bread With Cheese"
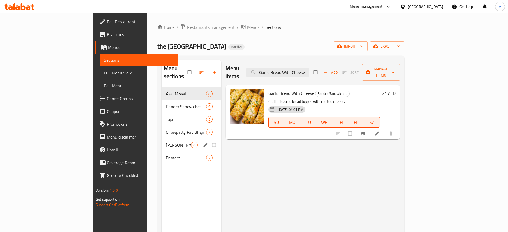
paste input "ulab Jamun"
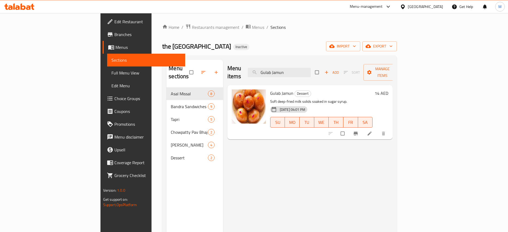
paste input "[PERSON_NAME]"
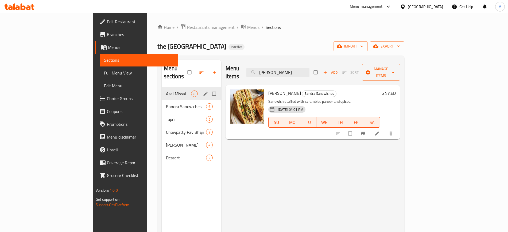
paste input "Tikka"
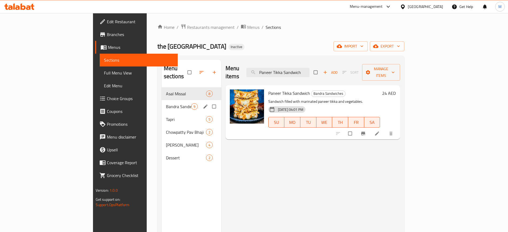
paste input "v Bhaji"
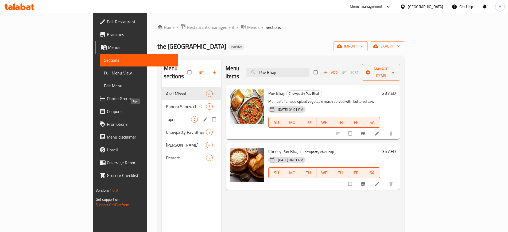
paste input "lain Pav"
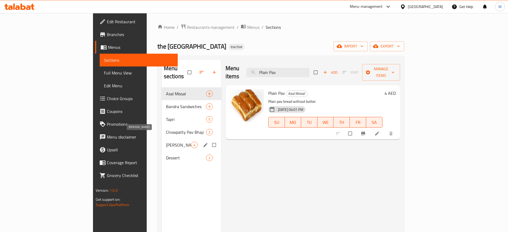
paste input "oha"
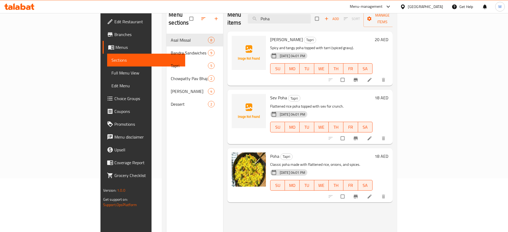
scroll to position [65, 0]
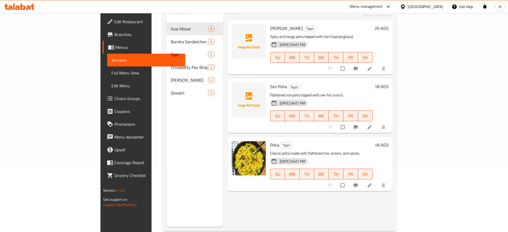
paste input "Samosa Pav"
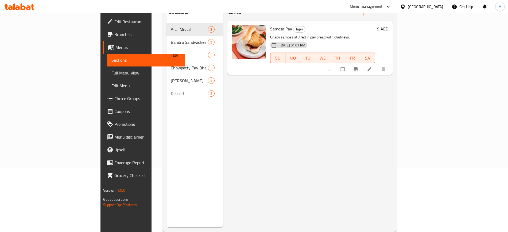
scroll to position [3, 0]
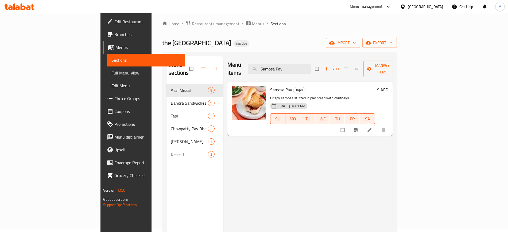
paste input "Triple Teekha Missal"
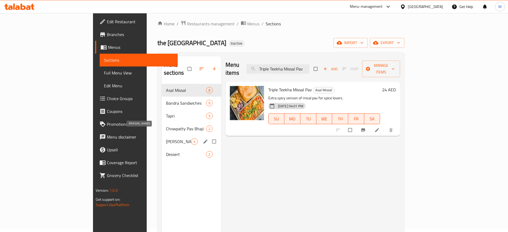
paste input "Vada"
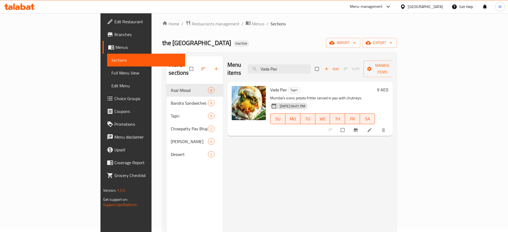
paste input "eg Cheese Grill Sandwich"
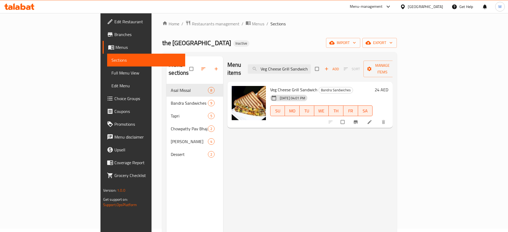
paste input "lub"
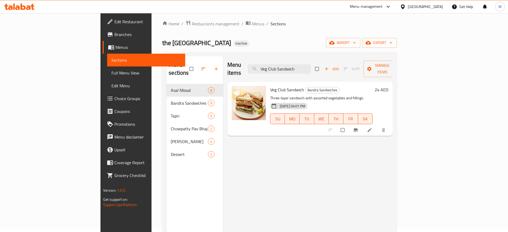
type input "Veg Club Sandwich"
click at [112, 75] on span "Full Menu View" at bounding box center [147, 73] width 70 height 6
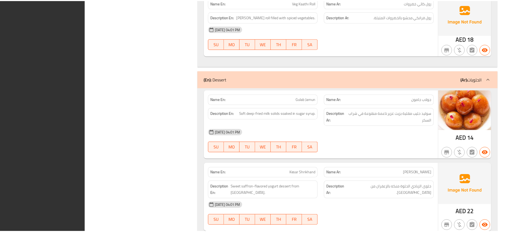
scroll to position [2146, 0]
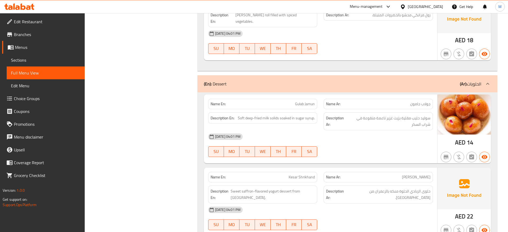
click at [70, 18] on link "Edit Restaurant" at bounding box center [43, 21] width 83 height 13
